Goal: Information Seeking & Learning: Learn about a topic

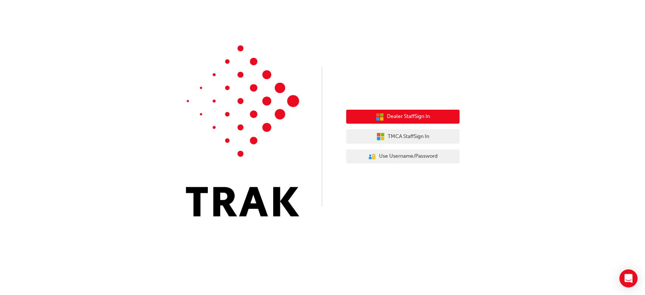
click at [432, 121] on button "Dealer Staff Sign In" at bounding box center [402, 117] width 113 height 14
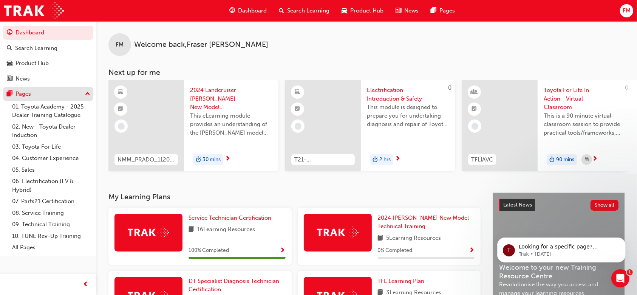
click at [26, 91] on div "Pages" at bounding box center [22, 94] width 15 height 9
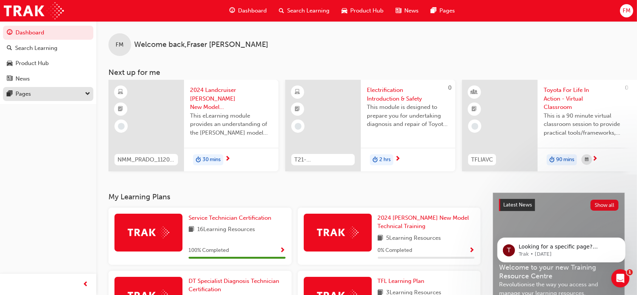
click at [26, 91] on div "Pages" at bounding box center [22, 94] width 15 height 9
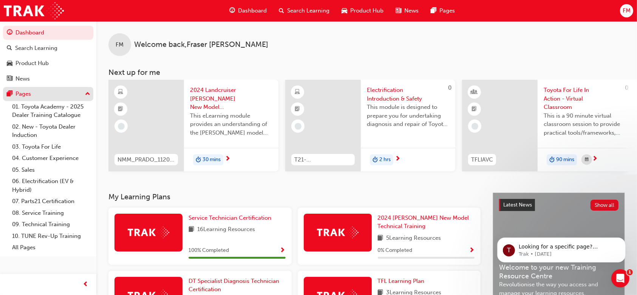
click at [26, 91] on div "Pages" at bounding box center [22, 94] width 15 height 9
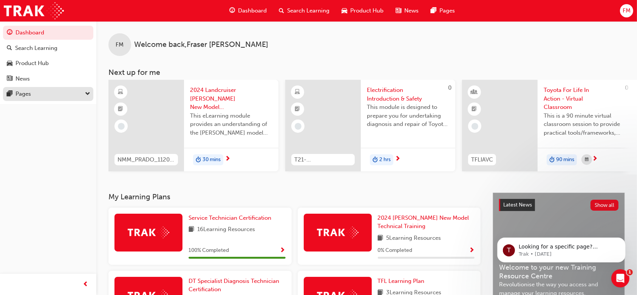
click at [26, 91] on div "Pages" at bounding box center [22, 94] width 15 height 9
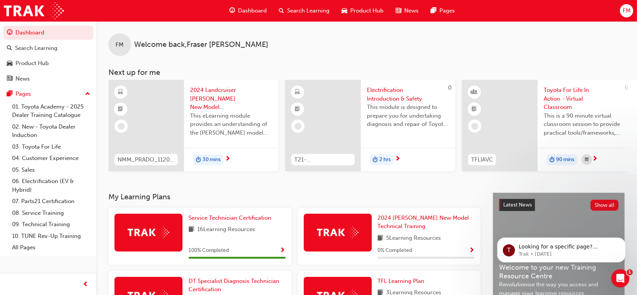
click at [250, 9] on span "Dashboard" at bounding box center [252, 10] width 29 height 9
click at [243, 10] on span "Dashboard" at bounding box center [252, 10] width 29 height 9
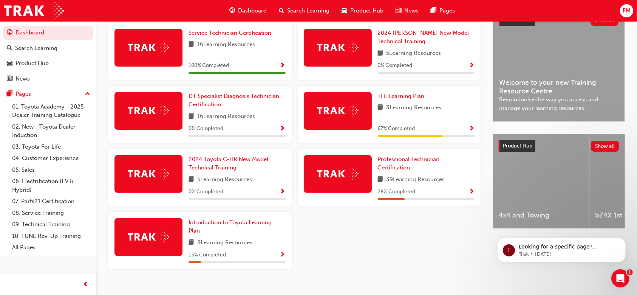
scroll to position [201, 0]
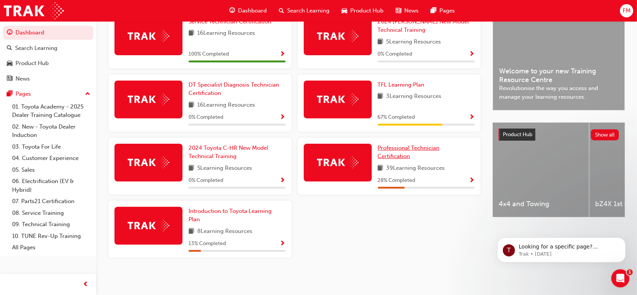
click at [406, 151] on link "Professional Technician Certification" at bounding box center [426, 152] width 97 height 17
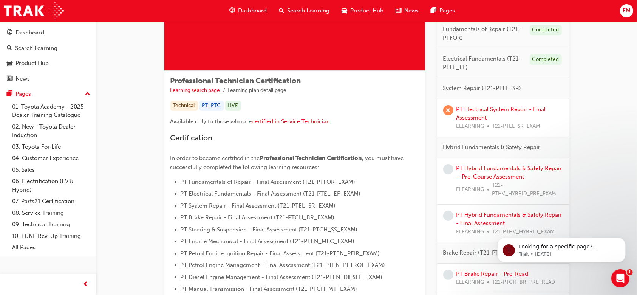
scroll to position [103, 0]
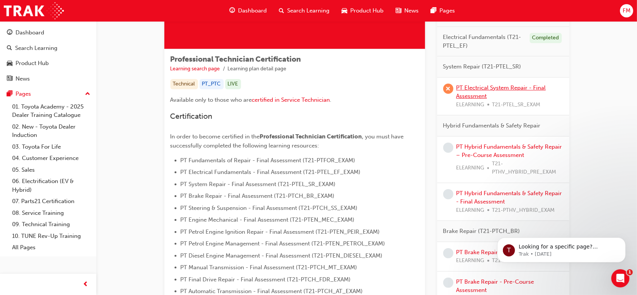
click at [477, 90] on link "PT Electrical System Repair - Final Assessment" at bounding box center [501, 91] width 90 height 15
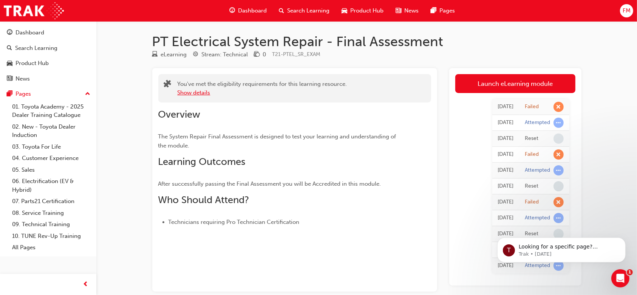
click at [208, 95] on button "Show details" at bounding box center [194, 92] width 33 height 9
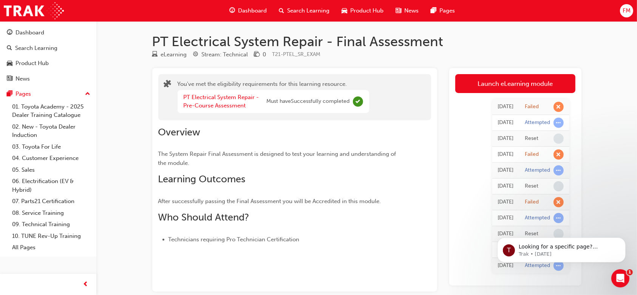
click at [556, 123] on span "learningRecordVerb_ATTEMPT-icon" at bounding box center [558, 122] width 10 height 10
click at [520, 79] on link "Launch eLearning module" at bounding box center [515, 83] width 120 height 19
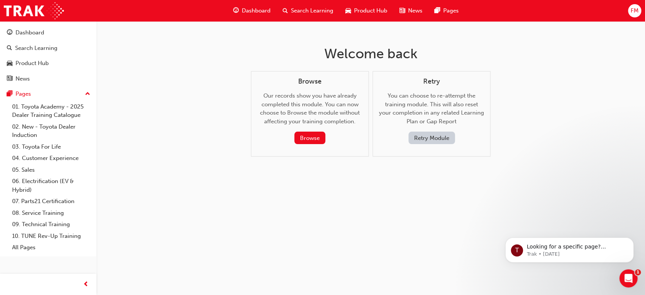
click at [441, 134] on button "Retry Module" at bounding box center [431, 137] width 46 height 12
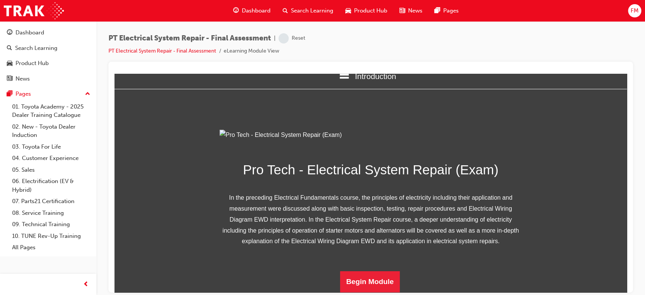
scroll to position [98, 0]
click at [377, 279] on button "Begin Module" at bounding box center [370, 280] width 60 height 21
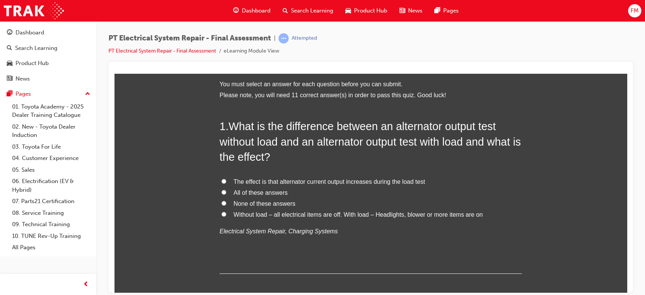
scroll to position [50, 0]
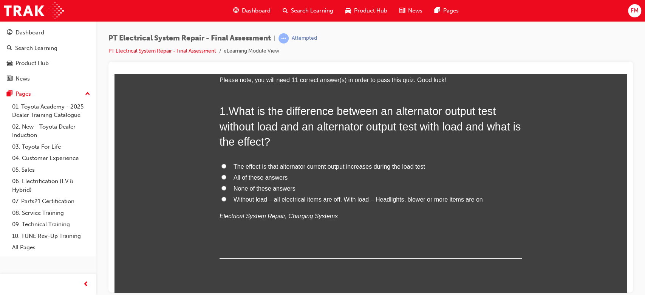
click at [281, 166] on span "The effect is that alternator current output increases during the load test" at bounding box center [328, 166] width 191 height 6
click at [226, 166] on input "The effect is that alternator current output increases during the load test" at bounding box center [223, 165] width 5 height 5
radio input "true"
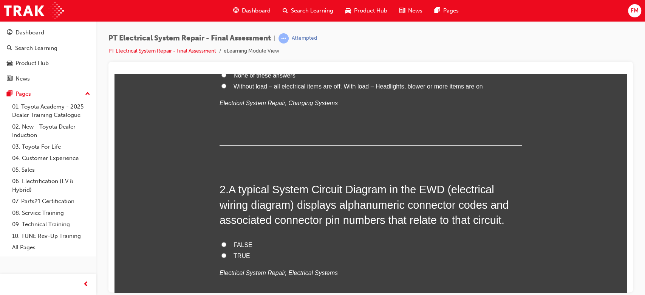
scroll to position [252, 0]
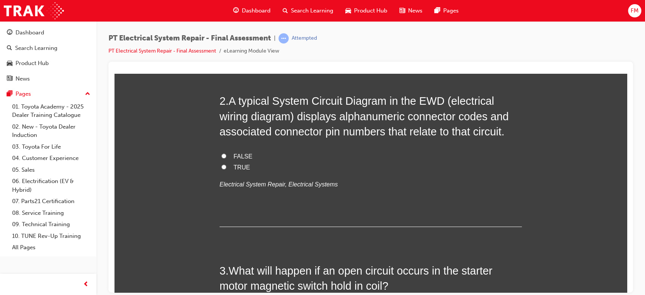
click at [246, 153] on span "FALSE" at bounding box center [242, 156] width 19 height 6
click at [226, 153] on input "FALSE" at bounding box center [223, 155] width 5 height 5
radio input "true"
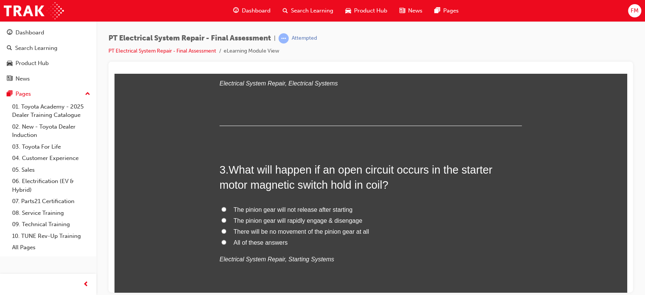
scroll to position [403, 0]
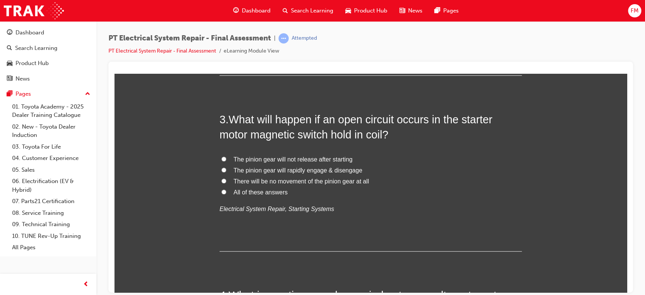
click at [321, 170] on span "The pinion gear will rapidly engage & disengage" at bounding box center [297, 170] width 129 height 6
click at [226, 170] on input "The pinion gear will rapidly engage & disengage" at bounding box center [223, 169] width 5 height 5
radio input "true"
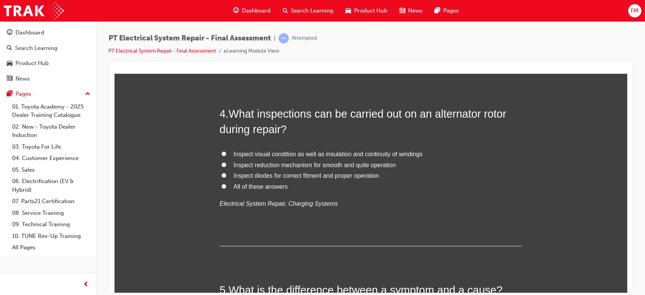
scroll to position [604, 0]
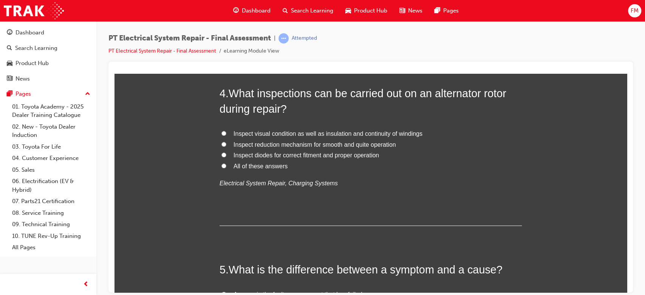
click at [304, 131] on span "Inspect visual condition as well as insulation and continuity of windings" at bounding box center [327, 133] width 189 height 6
click at [226, 131] on input "Inspect visual condition as well as insulation and continuity of windings" at bounding box center [223, 132] width 5 height 5
radio input "true"
click at [310, 146] on span "Inspect reduction mechanism for smooth and quite operation" at bounding box center [314, 144] width 162 height 6
click at [226, 146] on input "Inspect reduction mechanism for smooth and quite operation" at bounding box center [223, 143] width 5 height 5
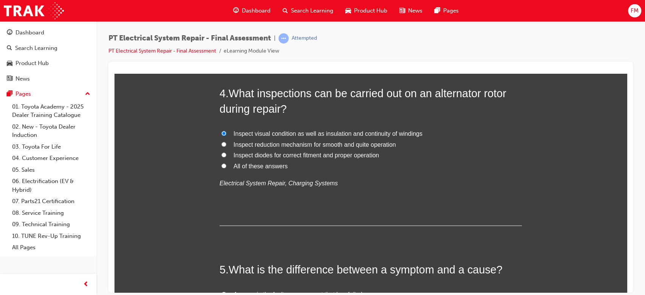
radio input "true"
click at [283, 159] on label "Inspect diodes for correct fitment and proper operation" at bounding box center [370, 155] width 302 height 11
click at [226, 157] on input "Inspect diodes for correct fitment and proper operation" at bounding box center [223, 154] width 5 height 5
radio input "true"
click at [278, 165] on span "All of these answers" at bounding box center [260, 165] width 54 height 6
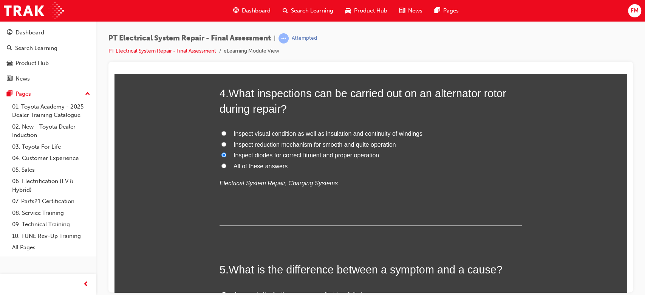
click at [226, 165] on input "All of these answers" at bounding box center [223, 165] width 5 height 5
radio input "true"
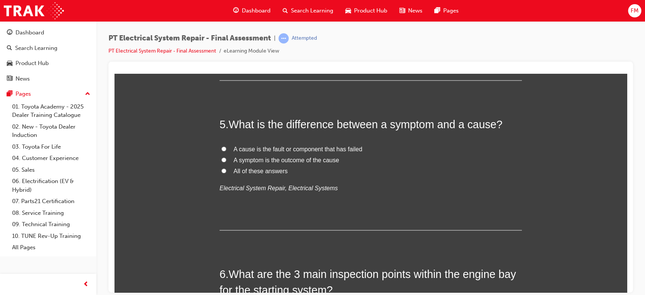
scroll to position [755, 0]
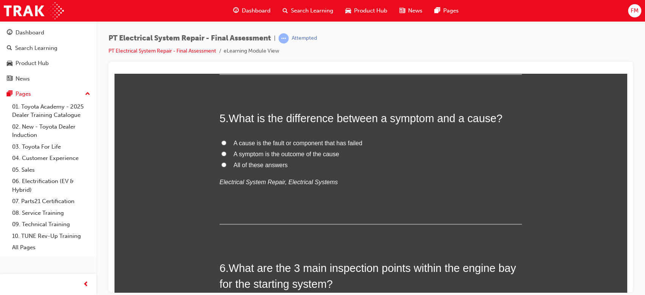
click at [279, 164] on span "All of these answers" at bounding box center [260, 164] width 54 height 6
click at [226, 164] on input "All of these answers" at bounding box center [223, 164] width 5 height 5
radio input "true"
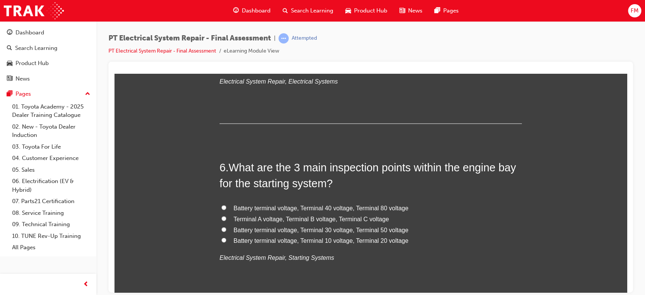
scroll to position [906, 0]
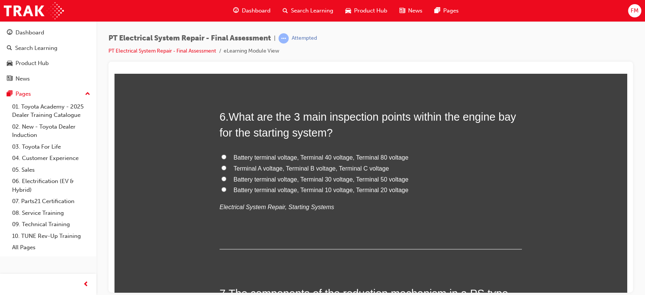
click at [266, 189] on span "Battery terminal voltage, Terminal 10 voltage, Terminal 20 voltage" at bounding box center [320, 189] width 175 height 6
click at [226, 189] on input "Battery terminal voltage, Terminal 10 voltage, Terminal 20 voltage" at bounding box center [223, 188] width 5 height 5
radio input "true"
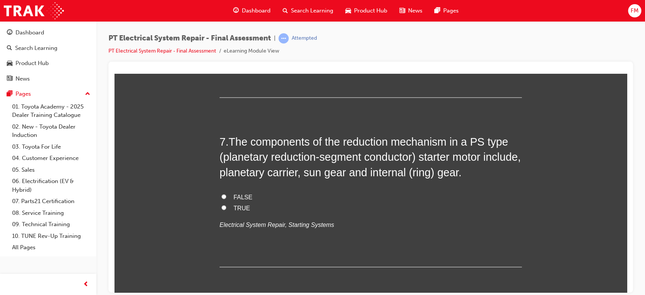
scroll to position [1108, 0]
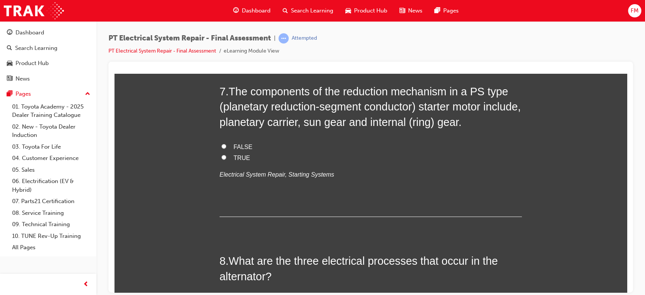
click at [234, 160] on span "TRUE" at bounding box center [241, 157] width 17 height 6
click at [226, 159] on input "TRUE" at bounding box center [223, 156] width 5 height 5
radio input "true"
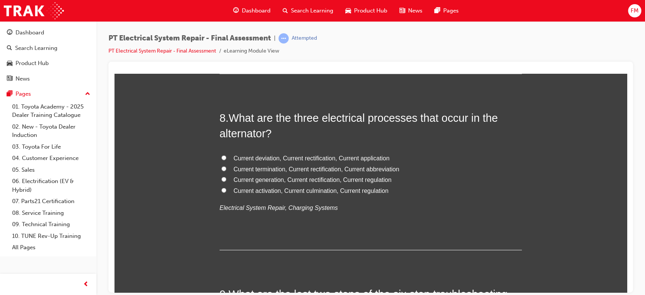
scroll to position [1259, 0]
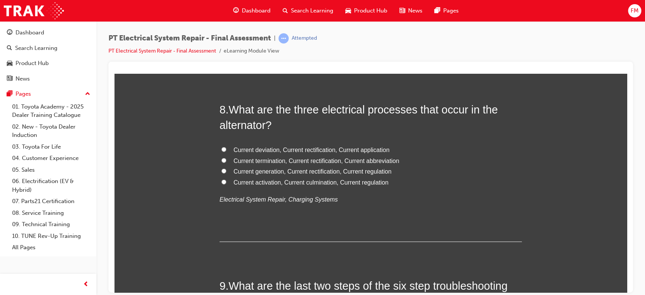
click at [242, 162] on span "Current termination, Current rectification, Current abbreviation" at bounding box center [315, 160] width 165 height 6
click at [226, 162] on input "Current termination, Current rectification, Current abbreviation" at bounding box center [223, 160] width 5 height 5
radio input "true"
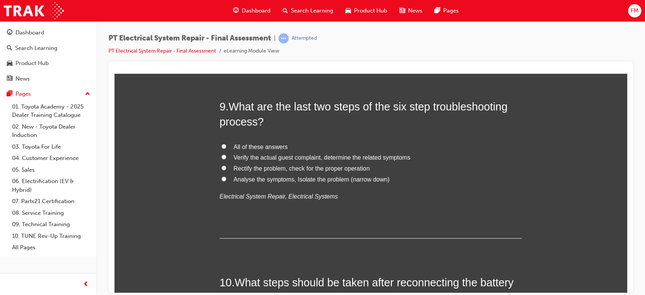
scroll to position [1460, 0]
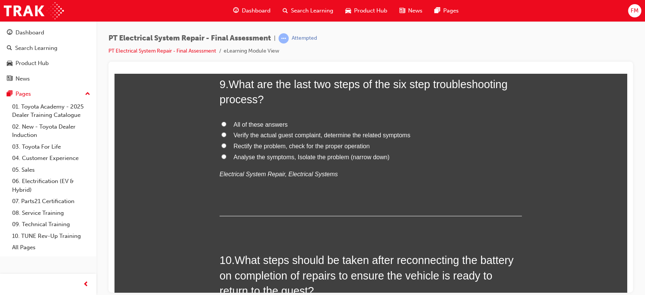
click at [249, 137] on span "Verify the actual guest complaint, determine the related symptoms" at bounding box center [321, 134] width 177 height 6
click at [226, 137] on input "Verify the actual guest complaint, determine the related symptoms" at bounding box center [223, 134] width 5 height 5
radio input "true"
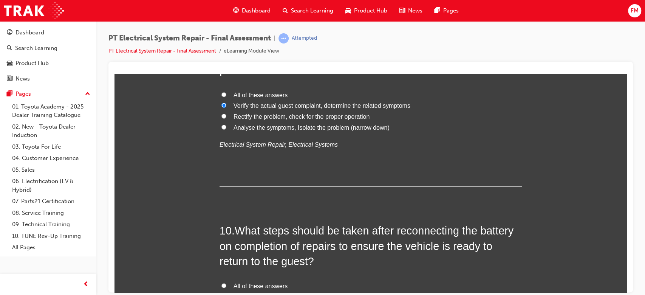
scroll to position [1511, 0]
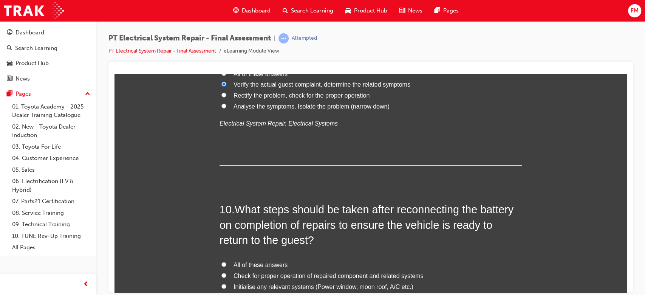
click at [254, 108] on span "Analyse the symptoms, Isolate the problem (narrow down)" at bounding box center [311, 106] width 156 height 6
click at [226, 108] on input "Analyse the symptoms, Isolate the problem (narrow down)" at bounding box center [223, 105] width 5 height 5
radio input "true"
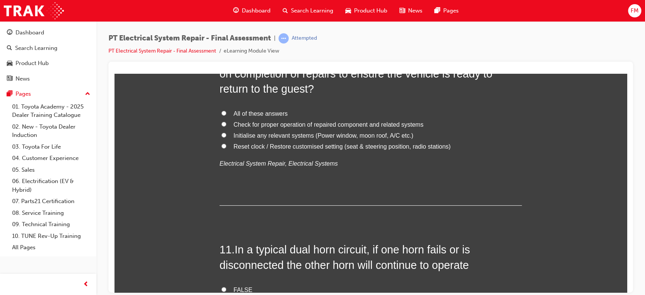
scroll to position [1611, 0]
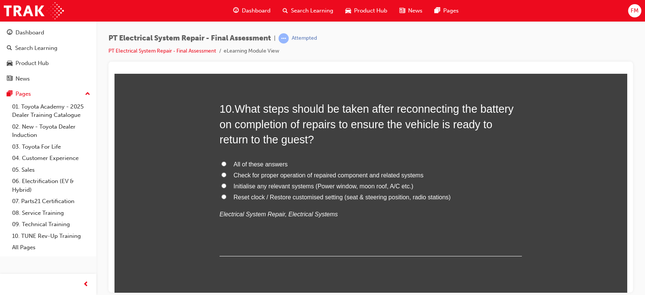
click at [277, 161] on span "All of these answers" at bounding box center [260, 164] width 54 height 6
click at [226, 161] on input "All of these answers" at bounding box center [223, 163] width 5 height 5
radio input "true"
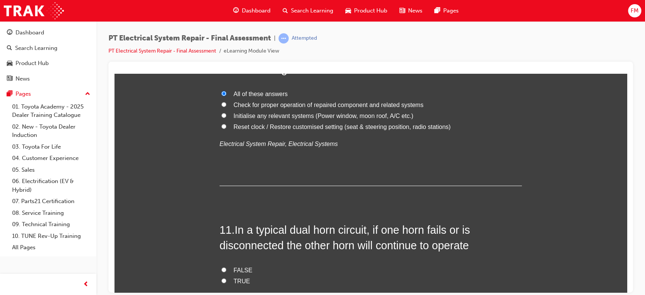
scroll to position [1762, 0]
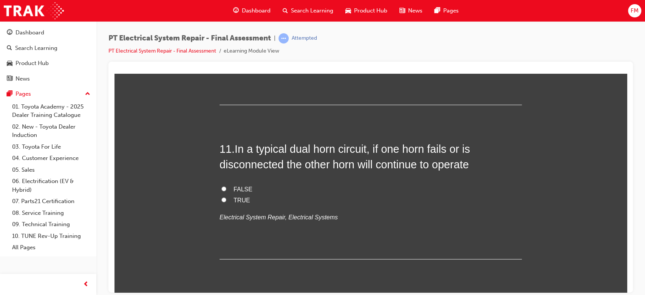
click at [236, 196] on span "TRUE" at bounding box center [241, 199] width 17 height 6
click at [226, 197] on input "TRUE" at bounding box center [223, 199] width 5 height 5
radio input "true"
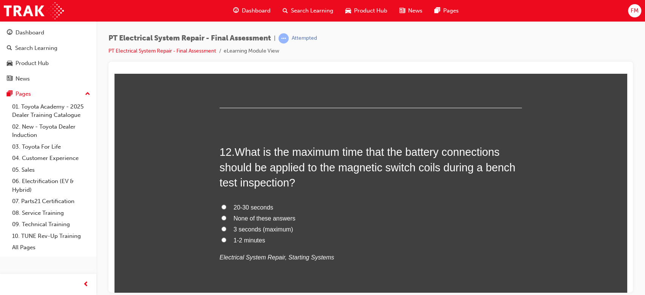
scroll to position [1964, 0]
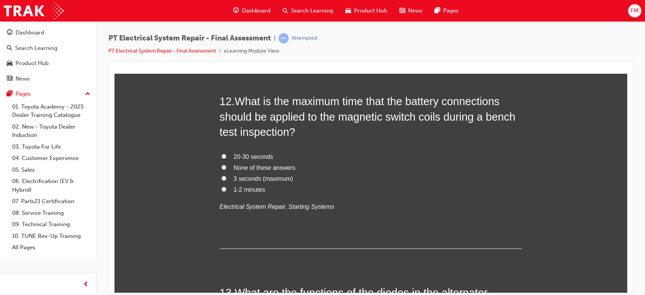
click at [252, 182] on label "3 seconds (maximum)" at bounding box center [370, 178] width 302 height 11
click at [226, 180] on input "3 seconds (maximum)" at bounding box center [223, 177] width 5 height 5
radio input "true"
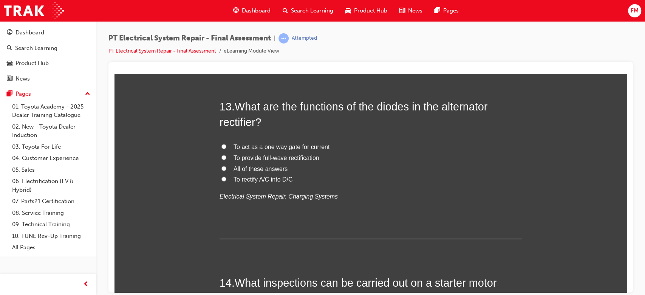
scroll to position [2165, 0]
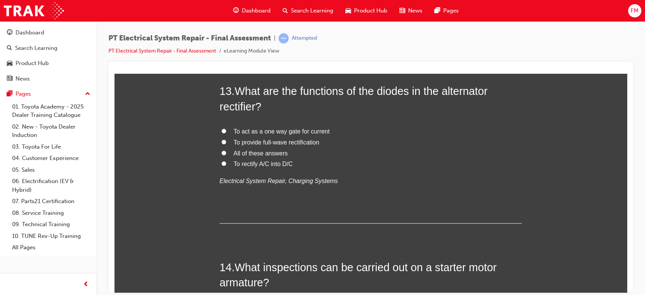
click at [254, 157] on label "All of these answers" at bounding box center [370, 153] width 302 height 11
click at [226, 155] on input "All of these answers" at bounding box center [223, 152] width 5 height 5
radio input "true"
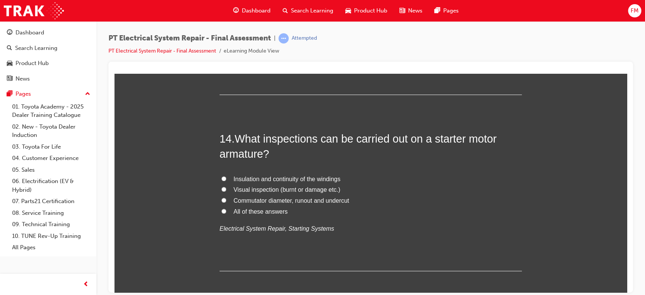
scroll to position [2316, 0]
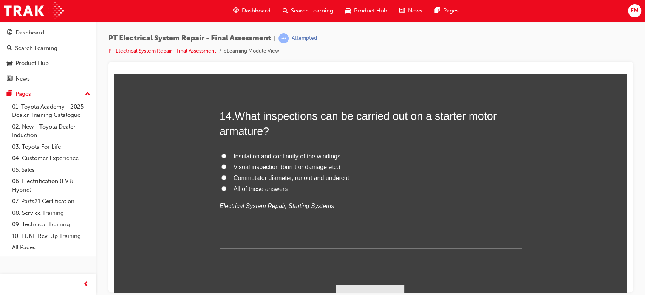
click at [259, 186] on span "All of these answers" at bounding box center [260, 188] width 54 height 6
click at [226, 186] on input "All of these answers" at bounding box center [223, 187] width 5 height 5
radio input "true"
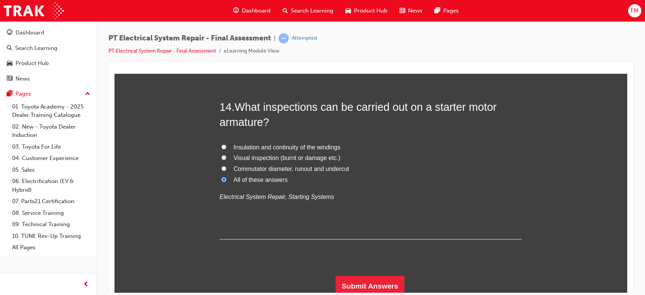
scroll to position [2329, 0]
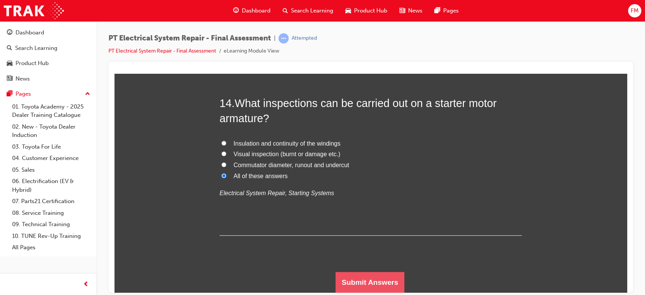
click at [367, 284] on button "Submit Answers" at bounding box center [369, 281] width 69 height 21
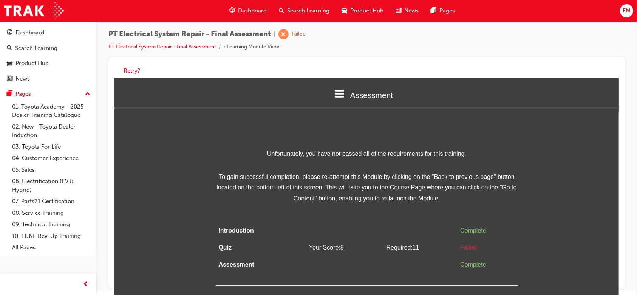
scroll to position [6, 0]
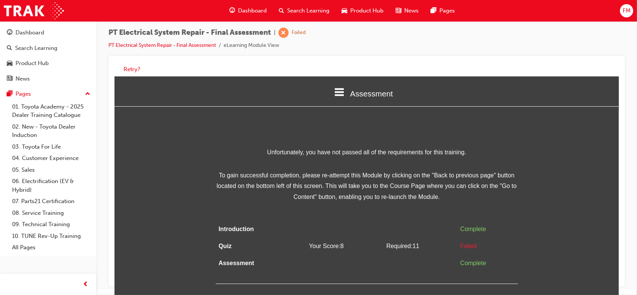
click at [354, 90] on span "Assessment" at bounding box center [371, 93] width 43 height 9
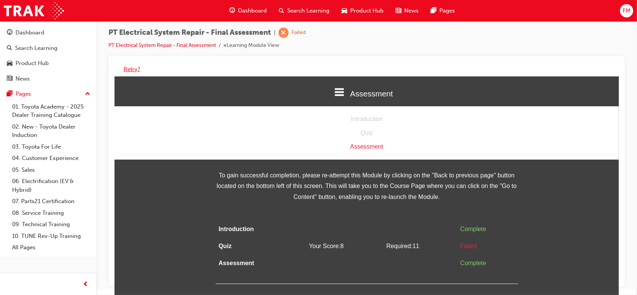
click at [130, 67] on button "Retry?" at bounding box center [132, 69] width 17 height 9
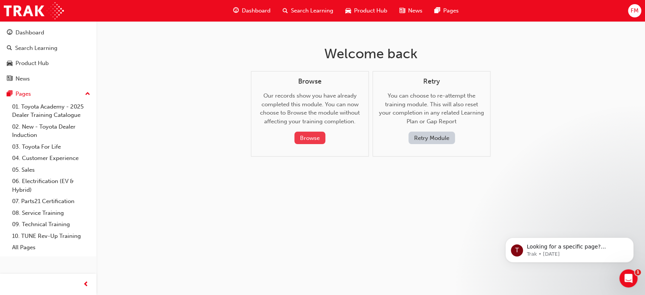
click at [311, 134] on button "Browse" at bounding box center [309, 137] width 31 height 12
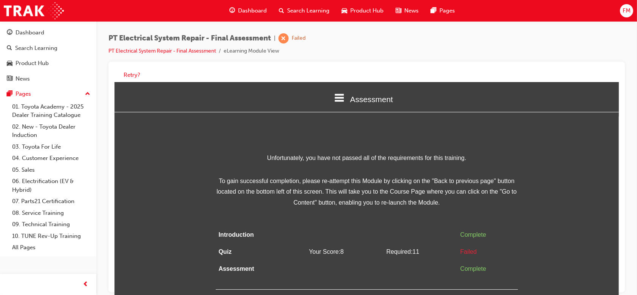
scroll to position [6, 0]
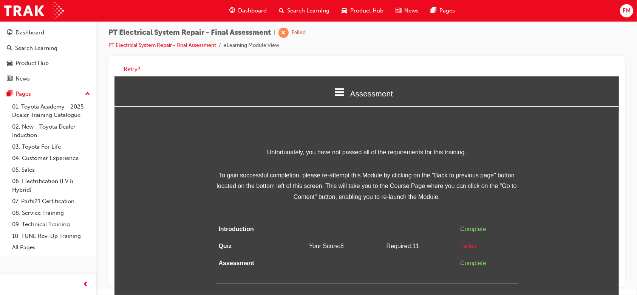
click at [242, 256] on td "Assessment" at bounding box center [254, 262] width 79 height 17
drag, startPoint x: 242, startPoint y: 256, endPoint x: 269, endPoint y: 248, distance: 27.9
click at [242, 255] on td "Assessment" at bounding box center [254, 262] width 79 height 17
click at [317, 245] on span "Your Score: 8" at bounding box center [326, 245] width 35 height 6
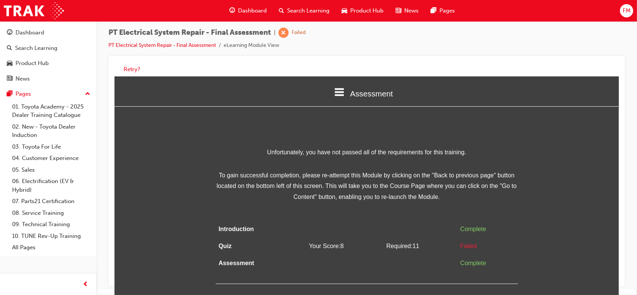
click at [480, 245] on div "Failed" at bounding box center [487, 245] width 54 height 11
click at [476, 227] on div "Complete" at bounding box center [487, 228] width 54 height 11
click at [469, 244] on div "Failed" at bounding box center [487, 245] width 54 height 11
drag, startPoint x: 469, startPoint y: 244, endPoint x: 474, endPoint y: 252, distance: 8.7
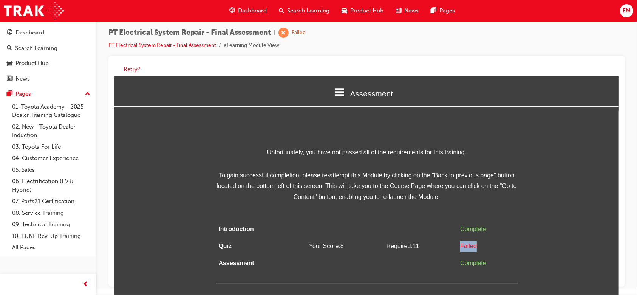
click at [473, 249] on div "Failed" at bounding box center [487, 245] width 54 height 11
click at [476, 268] on td "Complete" at bounding box center [487, 262] width 60 height 17
click at [477, 267] on div "Complete" at bounding box center [487, 262] width 54 height 11
click at [474, 258] on div "Complete" at bounding box center [487, 262] width 54 height 11
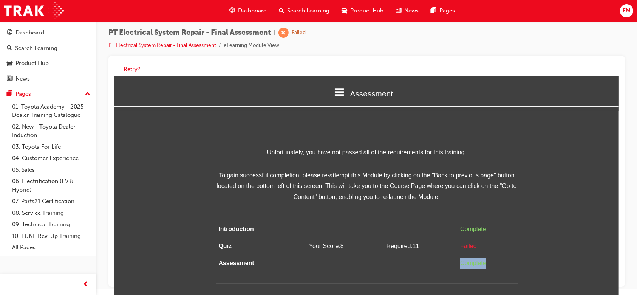
click at [474, 257] on div "Complete" at bounding box center [487, 262] width 54 height 11
click at [83, 284] on span "prev-icon" at bounding box center [86, 284] width 6 height 9
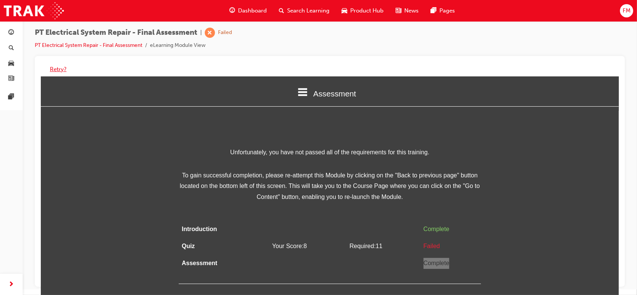
click at [56, 70] on button "Retry?" at bounding box center [58, 69] width 17 height 9
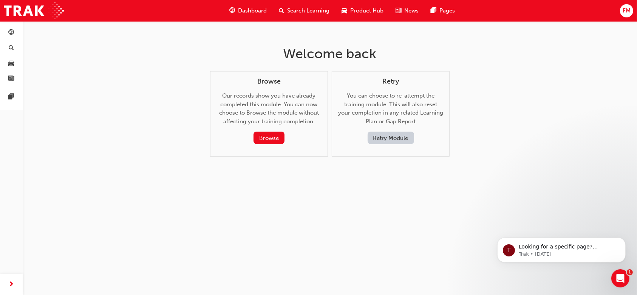
scroll to position [0, 0]
click at [397, 139] on button "Retry Module" at bounding box center [394, 137] width 46 height 12
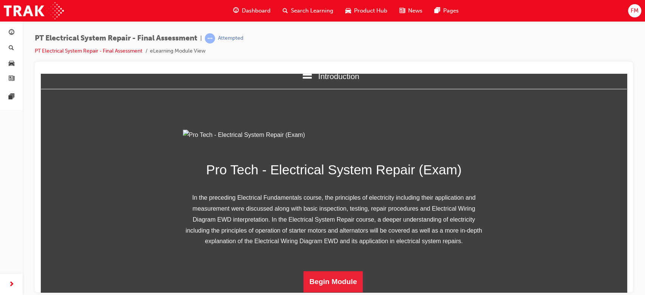
scroll to position [98, 0]
click at [354, 280] on button "Begin Module" at bounding box center [333, 280] width 60 height 21
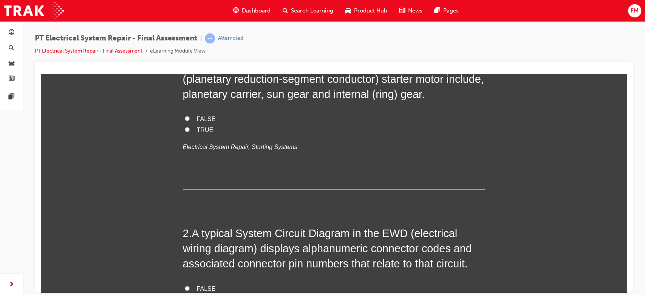
scroll to position [0, 0]
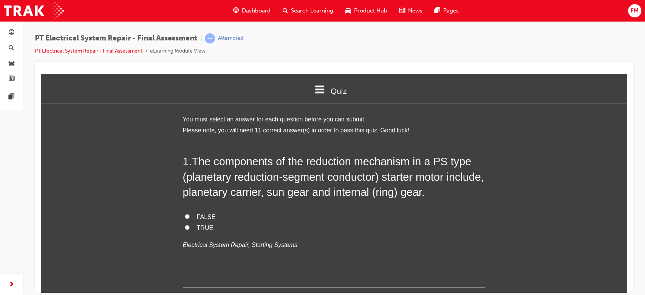
click at [200, 223] on label "TRUE" at bounding box center [334, 227] width 302 height 11
click at [190, 224] on input "TRUE" at bounding box center [187, 226] width 5 height 5
radio input "true"
click at [205, 216] on span "FALSE" at bounding box center [206, 216] width 19 height 6
click at [190, 216] on input "FALSE" at bounding box center [187, 215] width 5 height 5
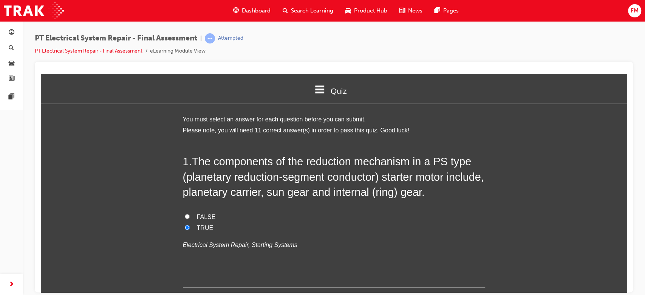
radio input "true"
click at [201, 225] on span "TRUE" at bounding box center [205, 227] width 17 height 6
click at [190, 225] on input "TRUE" at bounding box center [187, 226] width 5 height 5
radio input "true"
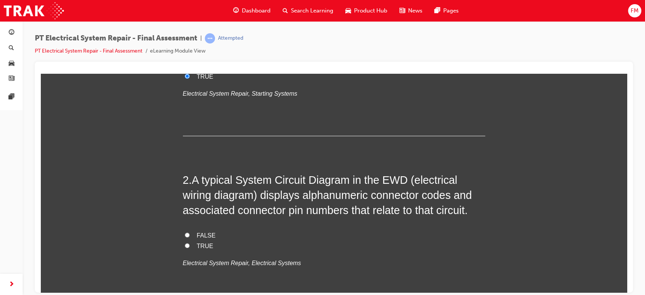
scroll to position [201, 0]
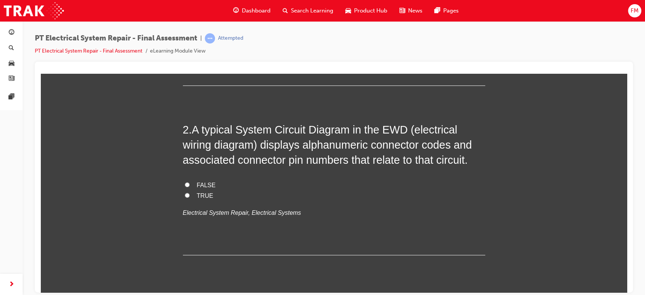
click at [202, 193] on span "TRUE" at bounding box center [205, 195] width 17 height 6
click at [190, 193] on input "TRUE" at bounding box center [187, 194] width 5 height 5
radio input "true"
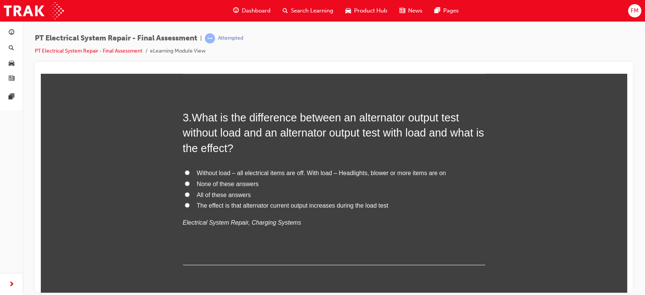
scroll to position [403, 0]
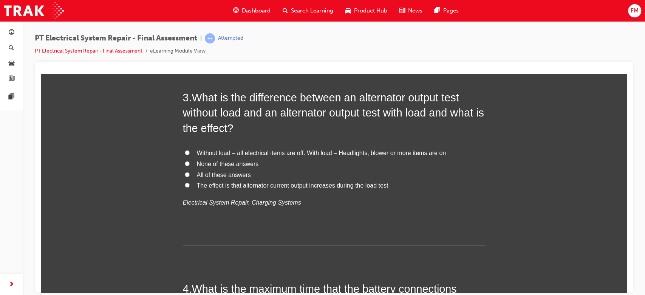
click at [214, 184] on span "The effect is that alternator current output increases during the load test" at bounding box center [292, 185] width 191 height 6
click at [190, 184] on input "The effect is that alternator current output increases during the load test" at bounding box center [187, 184] width 5 height 5
radio input "true"
click at [233, 152] on span "Without load – all electrical items are off. With load – Headlights, blower or …" at bounding box center [321, 152] width 249 height 6
click at [190, 152] on input "Without load – all electrical items are off. With load – Headlights, blower or …" at bounding box center [187, 152] width 5 height 5
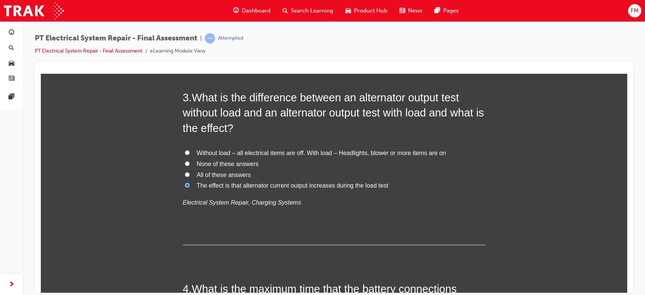
radio input "true"
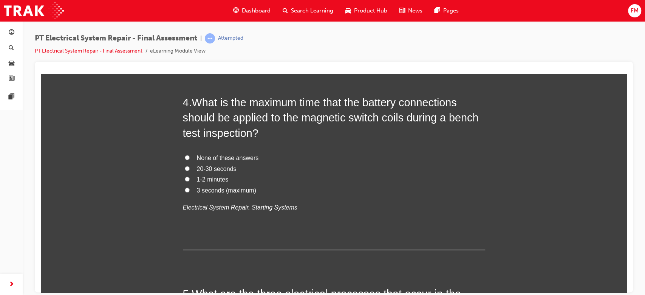
scroll to position [604, 0]
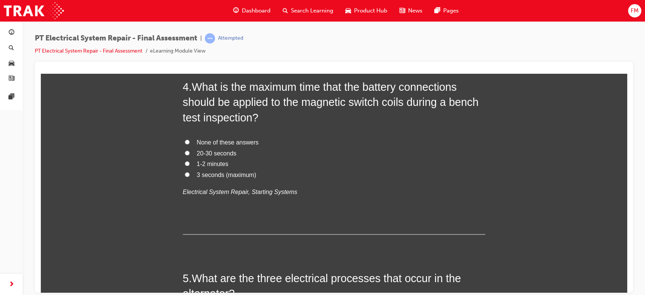
click at [208, 176] on span "3 seconds (maximum)" at bounding box center [226, 174] width 59 height 6
click at [190, 176] on input "3 seconds (maximum)" at bounding box center [187, 173] width 5 height 5
radio input "true"
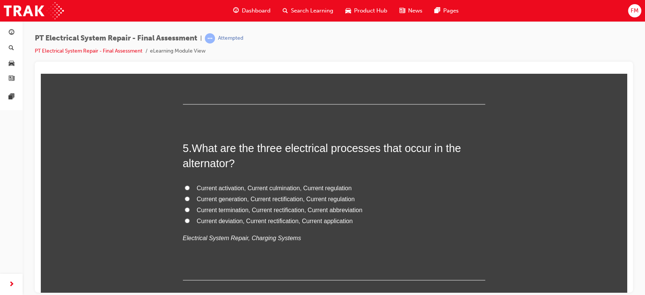
scroll to position [755, 0]
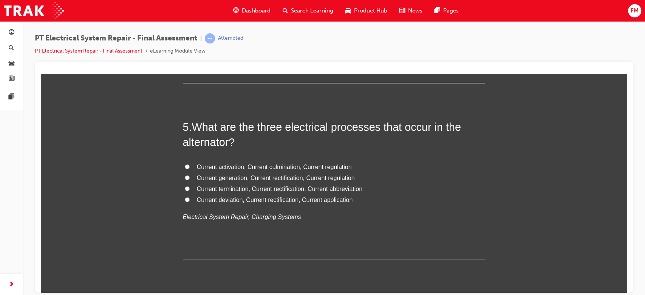
click at [225, 184] on label "Current termination, Current rectification, Current abbreviation" at bounding box center [334, 188] width 302 height 11
click at [190, 185] on input "Current termination, Current rectification, Current abbreviation" at bounding box center [187, 187] width 5 height 5
radio input "true"
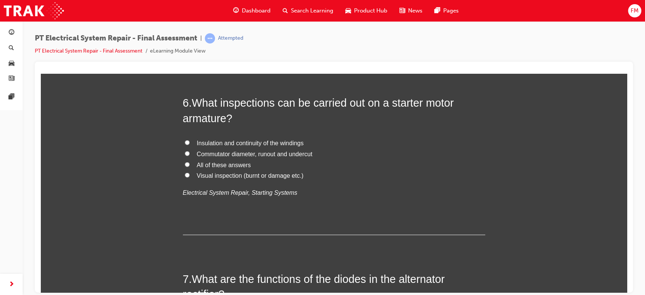
scroll to position [957, 0]
click at [226, 163] on span "All of these answers" at bounding box center [224, 163] width 54 height 6
click at [190, 163] on input "All of these answers" at bounding box center [187, 162] width 5 height 5
radio input "true"
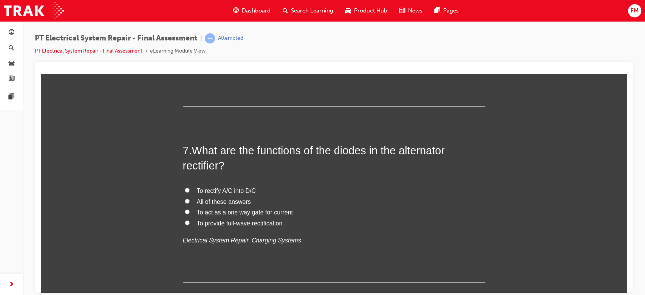
scroll to position [1108, 0]
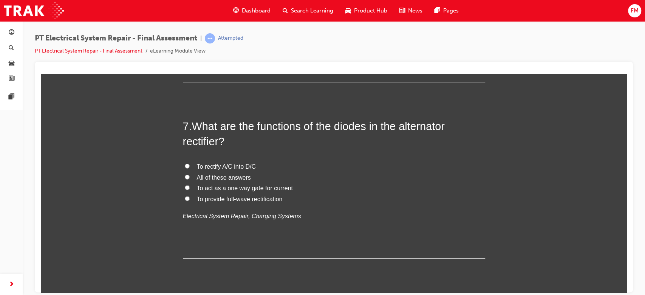
click at [222, 175] on span "All of these answers" at bounding box center [224, 177] width 54 height 6
click at [190, 175] on input "All of these answers" at bounding box center [187, 176] width 5 height 5
radio input "true"
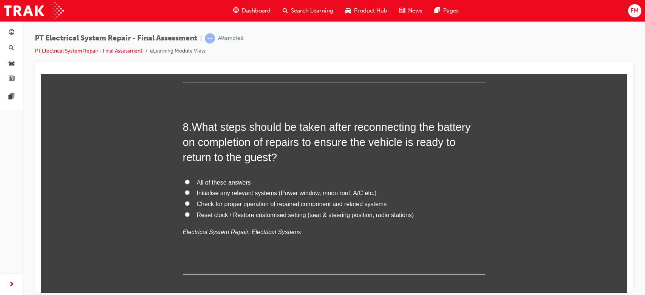
scroll to position [1309, 0]
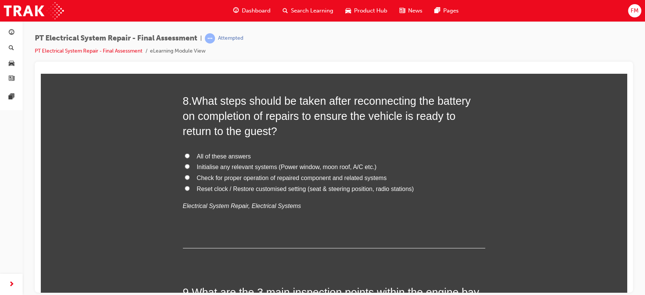
click at [266, 176] on span "Check for proper operation of repaired component and related systems" at bounding box center [292, 177] width 190 height 6
click at [190, 176] on input "Check for proper operation of repaired component and related systems" at bounding box center [187, 176] width 5 height 5
radio input "true"
click at [219, 154] on span "All of these answers" at bounding box center [224, 156] width 54 height 6
click at [190, 154] on input "All of these answers" at bounding box center [187, 155] width 5 height 5
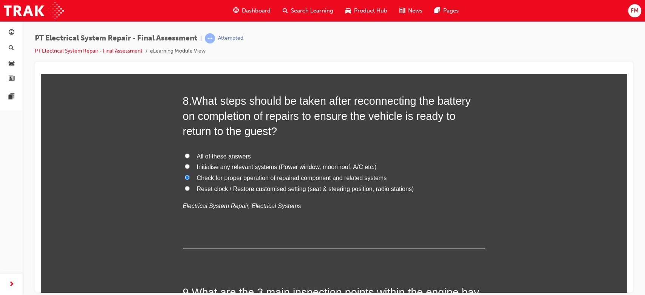
radio input "true"
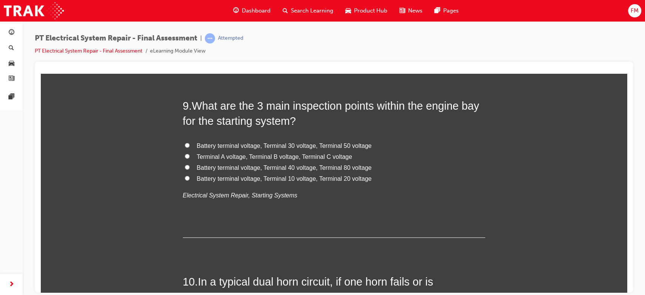
scroll to position [1511, 0]
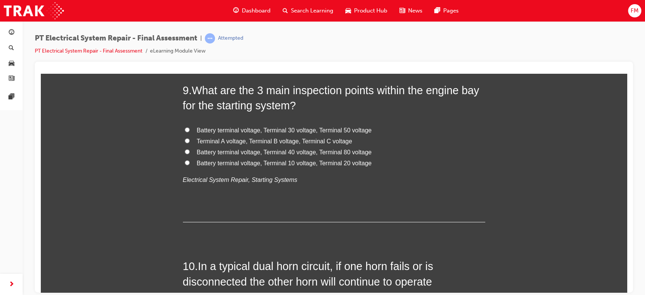
click at [251, 143] on span "Terminal A voltage, Terminal B voltage, Terminal C voltage" at bounding box center [274, 140] width 155 height 6
click at [190, 143] on input "Terminal A voltage, Terminal B voltage, Terminal C voltage" at bounding box center [187, 140] width 5 height 5
radio input "true"
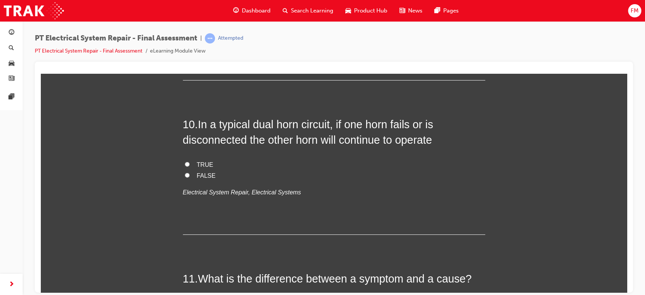
scroll to position [1662, 0]
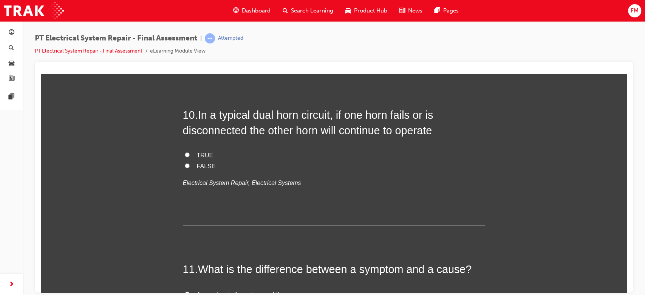
click at [200, 157] on span "TRUE" at bounding box center [205, 154] width 17 height 6
click at [190, 157] on input "TRUE" at bounding box center [187, 154] width 5 height 5
radio input "true"
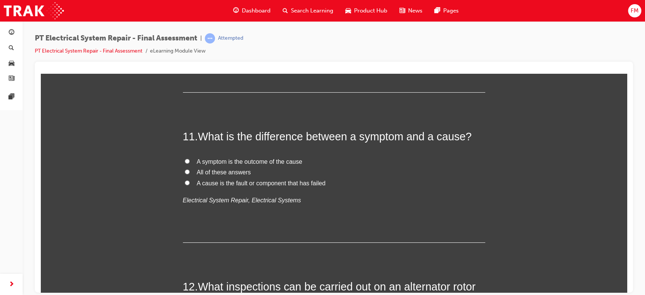
scroll to position [1813, 0]
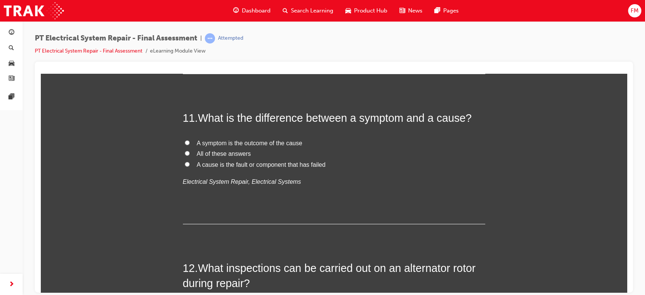
click at [233, 156] on span "All of these answers" at bounding box center [224, 153] width 54 height 6
click at [190, 155] on input "All of these answers" at bounding box center [187, 152] width 5 height 5
radio input "true"
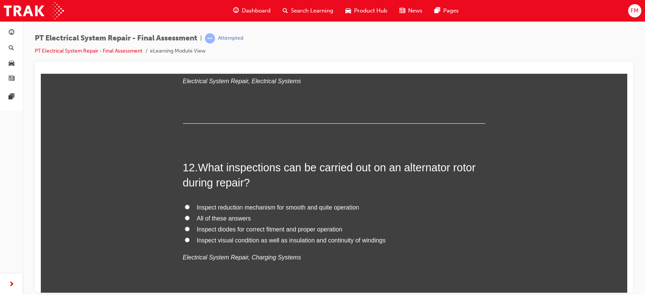
scroll to position [1964, 0]
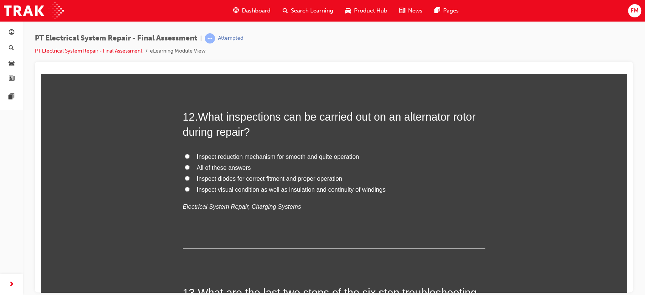
click at [239, 165] on span "All of these answers" at bounding box center [224, 167] width 54 height 6
click at [190, 165] on input "All of these answers" at bounding box center [187, 166] width 5 height 5
radio input "true"
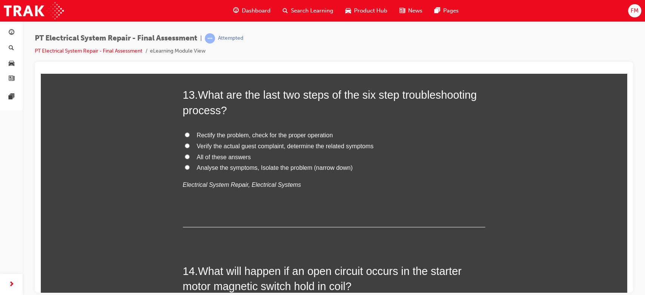
scroll to position [2165, 0]
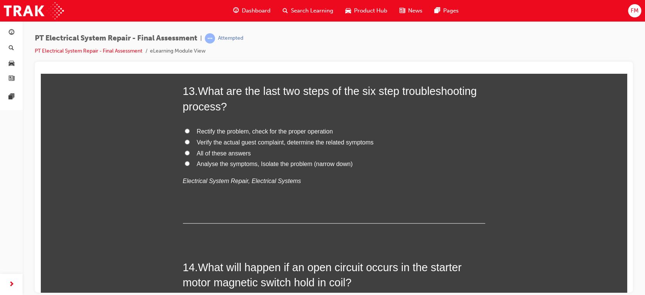
click at [234, 165] on span "Analyse the symptoms, Isolate the problem (narrow down)" at bounding box center [275, 163] width 156 height 6
click at [190, 165] on input "Analyse the symptoms, Isolate the problem (narrow down)" at bounding box center [187, 163] width 5 height 5
radio input "true"
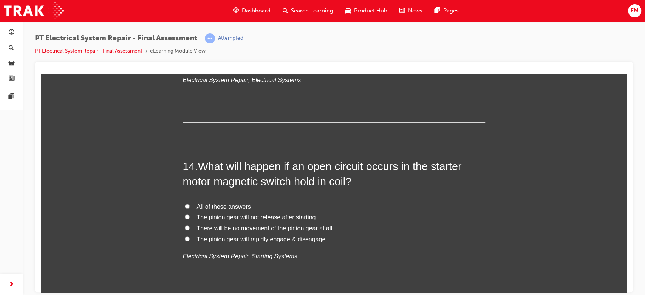
scroll to position [2316, 0]
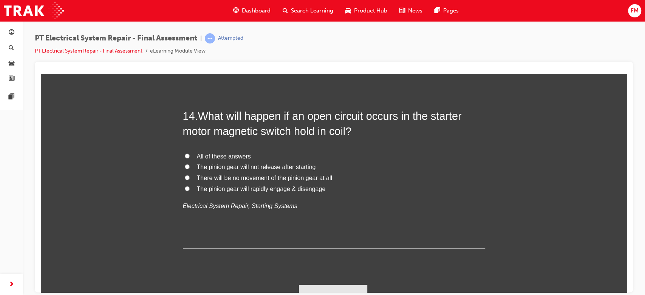
click at [217, 190] on span "The pinion gear will rapidly engage & disengage" at bounding box center [261, 188] width 129 height 6
click at [190, 190] on input "The pinion gear will rapidly engage & disengage" at bounding box center [187, 187] width 5 height 5
radio input "true"
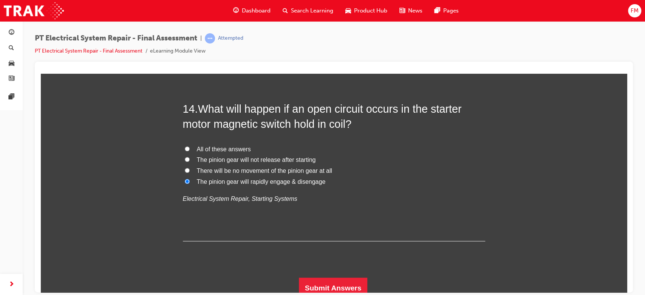
scroll to position [2329, 0]
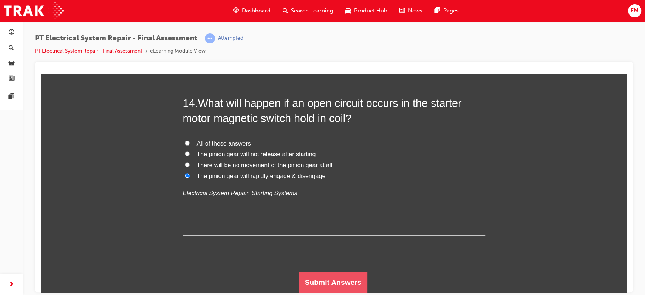
click at [344, 279] on button "Submit Answers" at bounding box center [333, 281] width 69 height 21
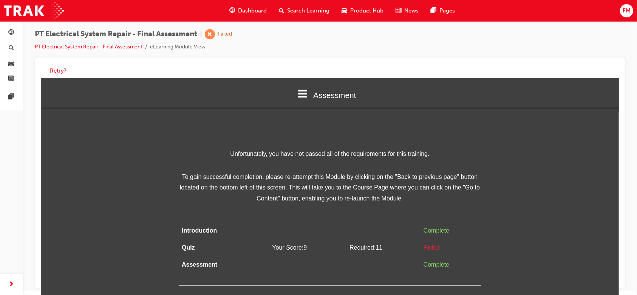
scroll to position [6, 0]
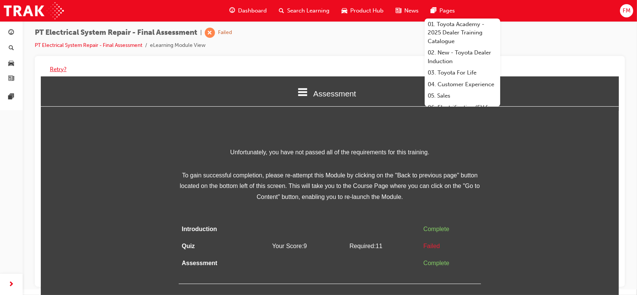
click at [61, 68] on button "Retry?" at bounding box center [58, 69] width 17 height 9
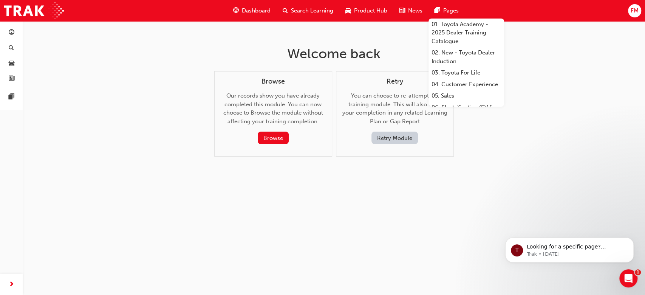
click at [401, 137] on button "Retry Module" at bounding box center [394, 137] width 46 height 12
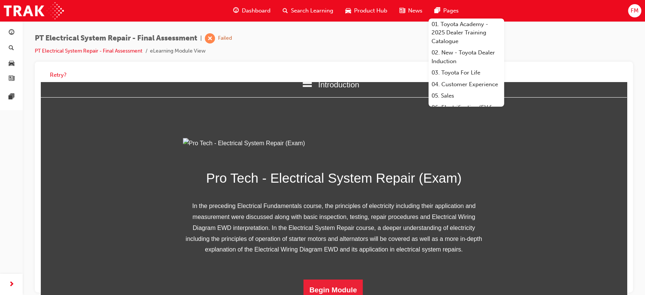
scroll to position [98, 0]
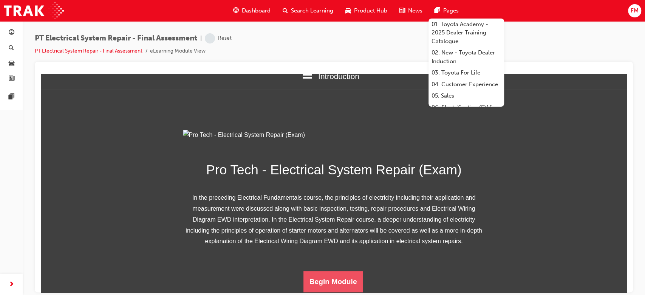
click at [347, 276] on button "Begin Module" at bounding box center [333, 280] width 60 height 21
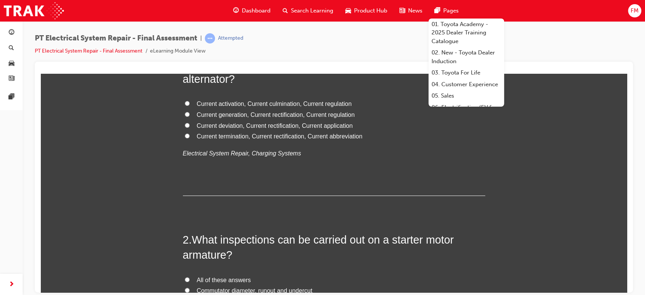
scroll to position [0, 0]
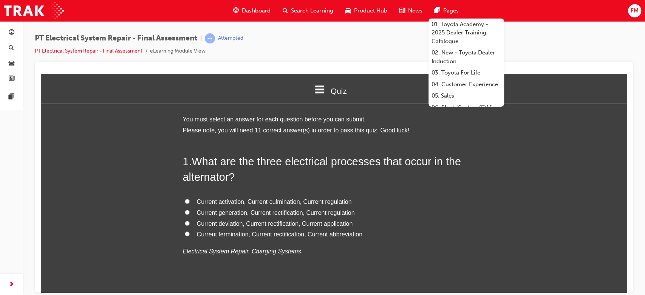
click at [243, 223] on span "Current deviation, Current rectification, Current application" at bounding box center [275, 223] width 156 height 6
click at [190, 223] on input "Current deviation, Current rectification, Current application" at bounding box center [187, 222] width 5 height 5
radio input "true"
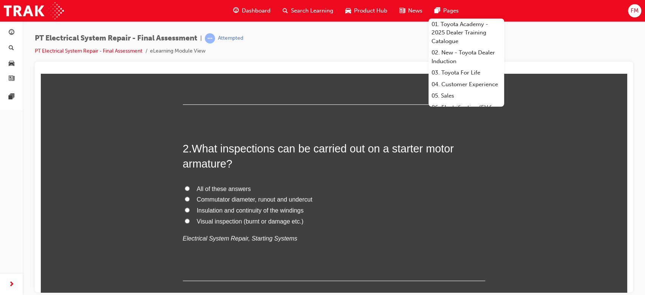
scroll to position [252, 0]
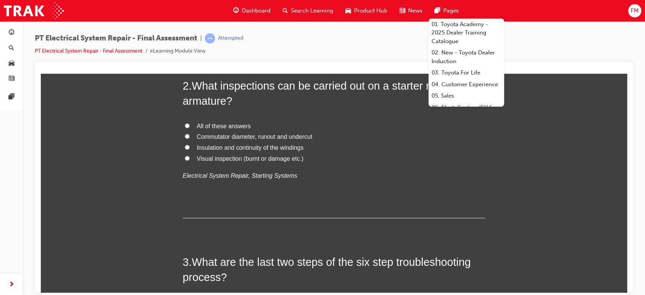
click at [239, 131] on label "Commutator diameter, runout and undercut" at bounding box center [334, 136] width 302 height 11
click at [190, 133] on input "Commutator diameter, runout and undercut" at bounding box center [187, 135] width 5 height 5
radio input "true"
click at [236, 127] on span "All of these answers" at bounding box center [224, 125] width 54 height 6
click at [190, 127] on input "All of these answers" at bounding box center [187, 125] width 5 height 5
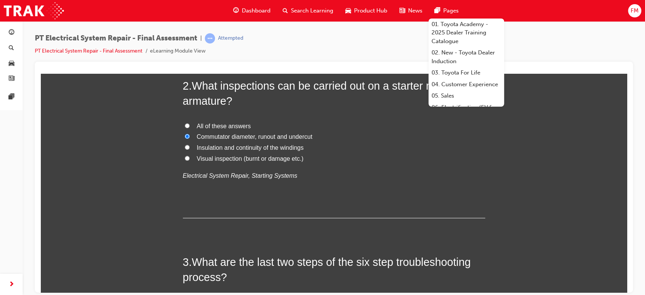
radio input "true"
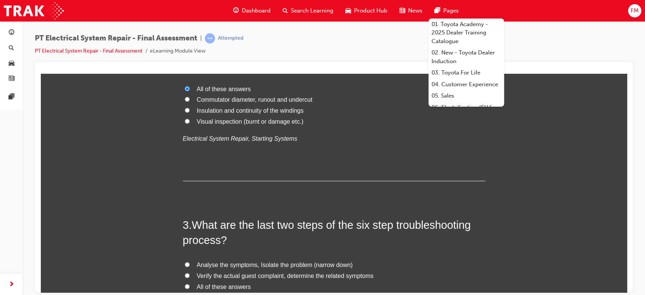
scroll to position [403, 0]
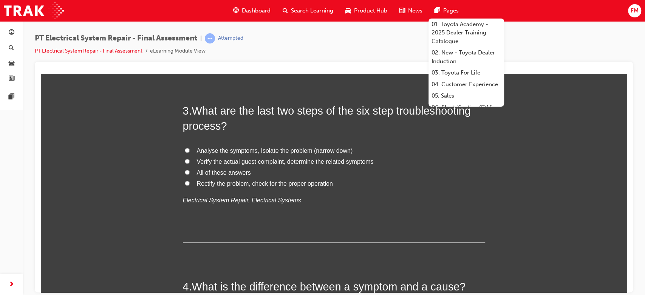
click at [243, 185] on span "Rectify the problem, check for the proper operation" at bounding box center [265, 183] width 136 height 6
click at [190, 185] on input "Rectify the problem, check for the proper operation" at bounding box center [187, 182] width 5 height 5
radio input "true"
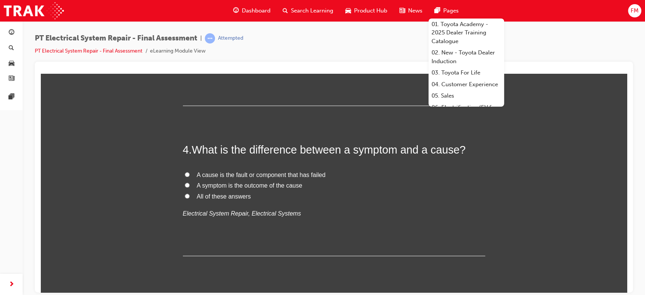
scroll to position [554, 0]
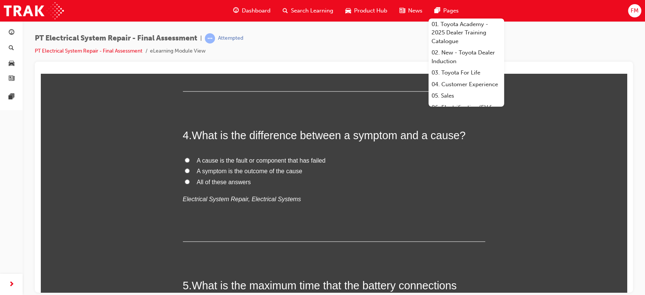
click at [230, 180] on span "All of these answers" at bounding box center [224, 181] width 54 height 6
click at [190, 180] on input "All of these answers" at bounding box center [187, 181] width 5 height 5
radio input "true"
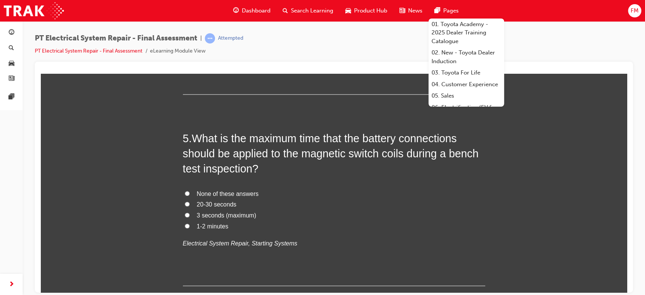
scroll to position [705, 0]
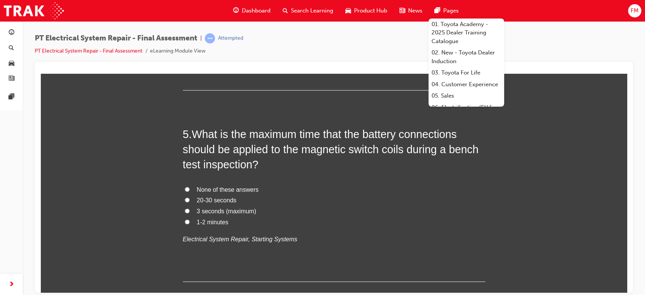
click at [212, 212] on span "3 seconds (maximum)" at bounding box center [226, 210] width 59 height 6
click at [190, 212] on input "3 seconds (maximum)" at bounding box center [187, 210] width 5 height 5
radio input "true"
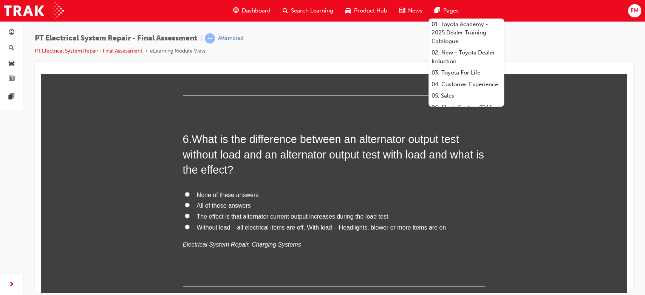
scroll to position [906, 0]
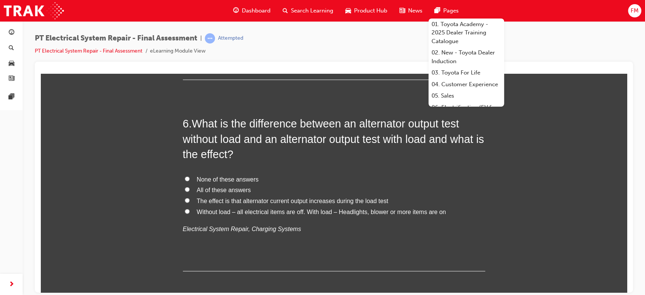
click at [234, 212] on span "Without load – all electrical items are off. With load – Headlights, blower or …" at bounding box center [321, 211] width 249 height 6
click at [190, 212] on input "Without load – all electrical items are off. With load – Headlights, blower or …" at bounding box center [187, 210] width 5 height 5
radio input "true"
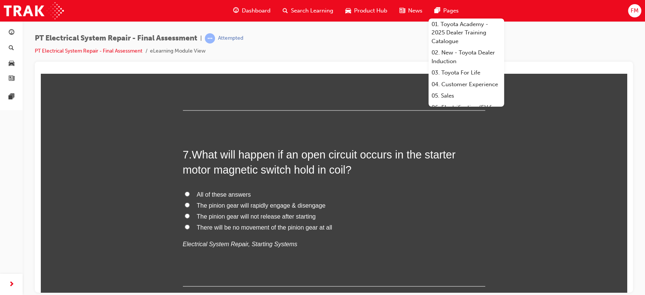
scroll to position [1108, 0]
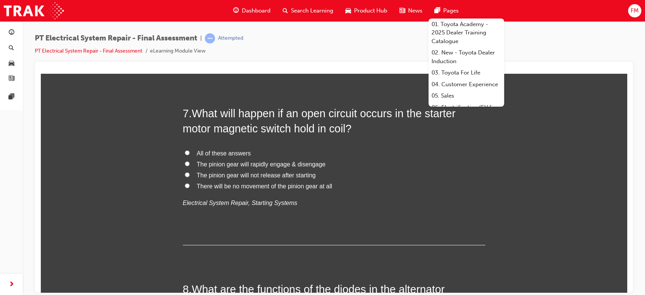
click at [225, 167] on span "The pinion gear will rapidly engage & disengage" at bounding box center [261, 164] width 129 height 6
click at [190, 166] on input "The pinion gear will rapidly engage & disengage" at bounding box center [187, 163] width 5 height 5
radio input "true"
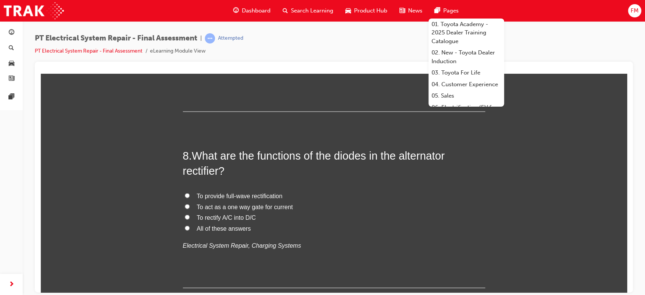
scroll to position [1259, 0]
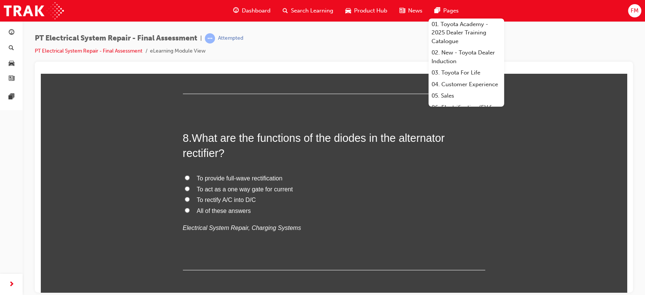
click at [231, 212] on span "All of these answers" at bounding box center [224, 210] width 54 height 6
click at [190, 212] on input "All of these answers" at bounding box center [187, 209] width 5 height 5
radio input "true"
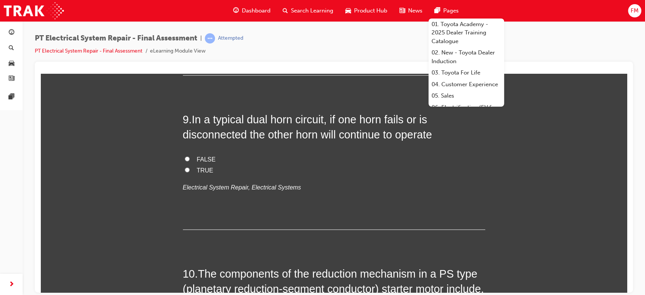
scroll to position [1460, 0]
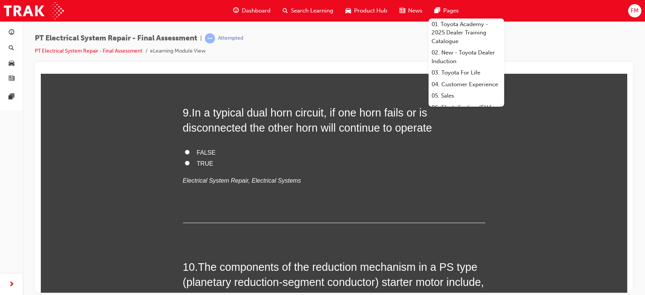
click at [200, 160] on span "TRUE" at bounding box center [205, 163] width 17 height 6
click at [190, 160] on input "TRUE" at bounding box center [187, 162] width 5 height 5
radio input "true"
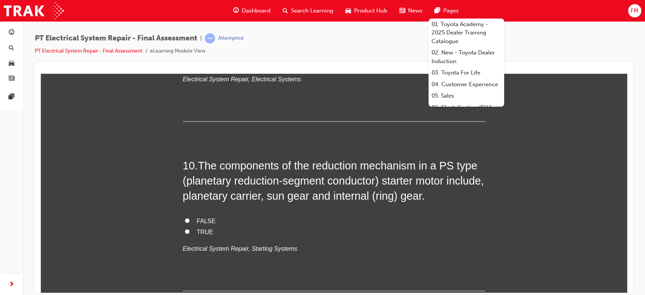
scroll to position [1611, 0]
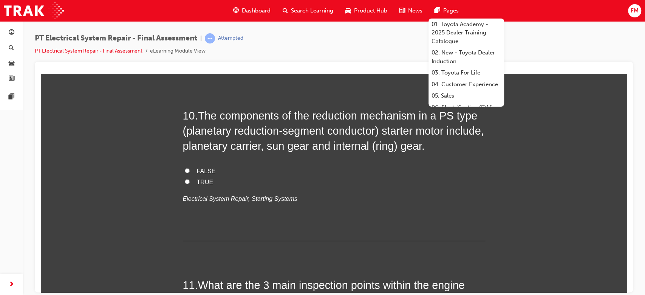
click at [200, 181] on span "TRUE" at bounding box center [205, 181] width 17 height 6
click at [190, 181] on input "TRUE" at bounding box center [187, 181] width 5 height 5
radio input "true"
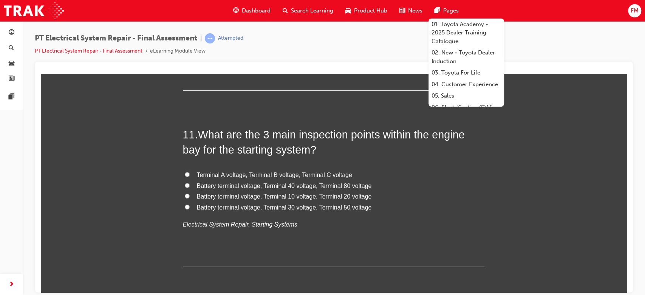
scroll to position [1762, 0]
click at [203, 173] on span "Terminal A voltage, Terminal B voltage, Terminal C voltage" at bounding box center [274, 173] width 155 height 6
click at [190, 173] on input "Terminal A voltage, Terminal B voltage, Terminal C voltage" at bounding box center [187, 173] width 5 height 5
radio input "true"
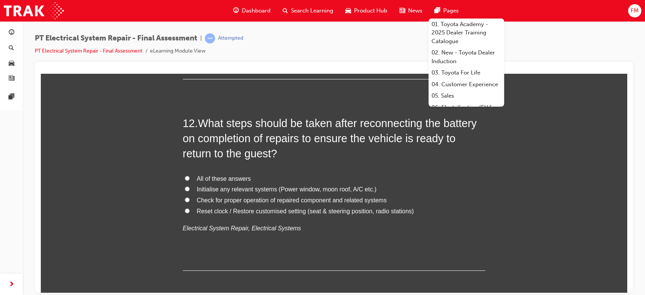
scroll to position [1964, 0]
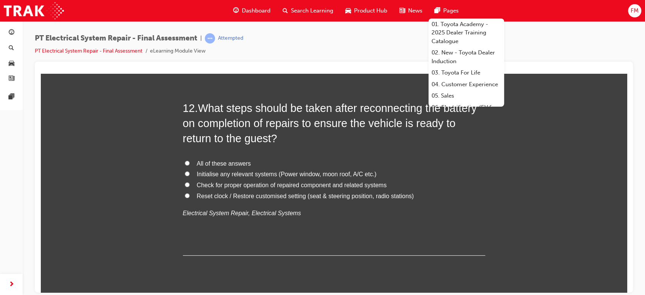
click at [221, 165] on span "All of these answers" at bounding box center [224, 163] width 54 height 6
click at [190, 165] on input "All of these answers" at bounding box center [187, 162] width 5 height 5
radio input "true"
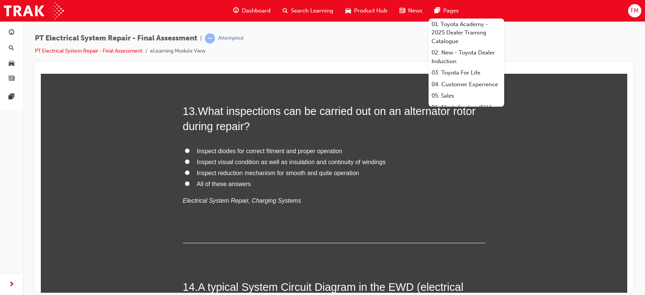
scroll to position [2165, 0]
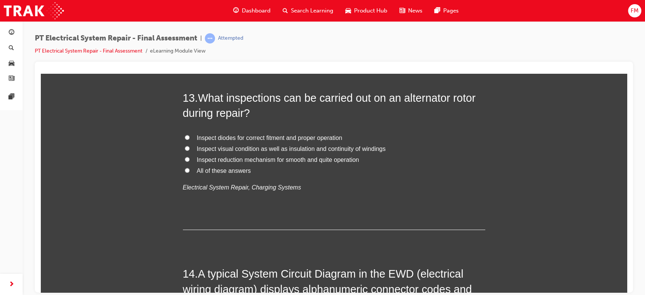
click at [210, 170] on span "All of these answers" at bounding box center [224, 170] width 54 height 6
click at [190, 170] on input "All of these answers" at bounding box center [187, 169] width 5 height 5
radio input "true"
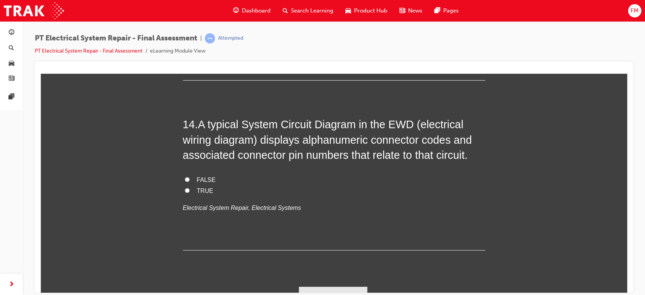
scroll to position [2316, 0]
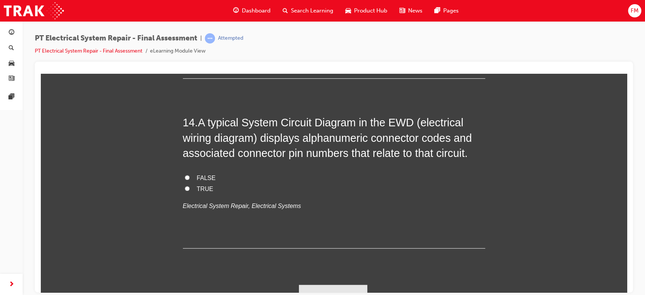
click at [204, 178] on span "FALSE" at bounding box center [206, 177] width 19 height 6
click at [190, 178] on input "FALSE" at bounding box center [187, 176] width 5 height 5
radio input "true"
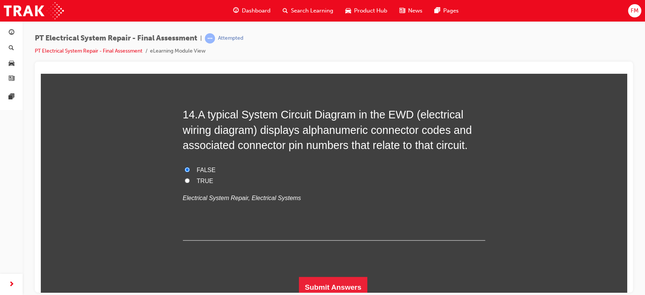
scroll to position [2329, 0]
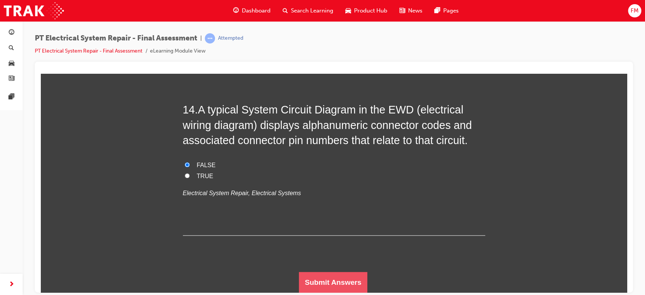
click at [352, 283] on button "Submit Answers" at bounding box center [333, 281] width 69 height 21
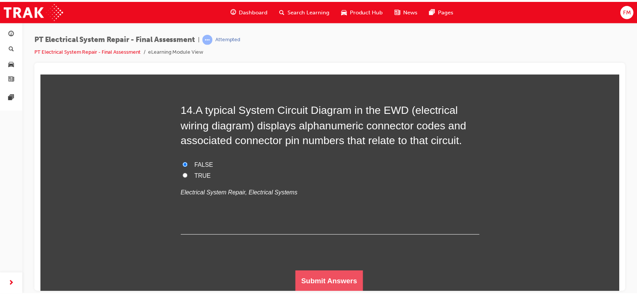
scroll to position [0, 0]
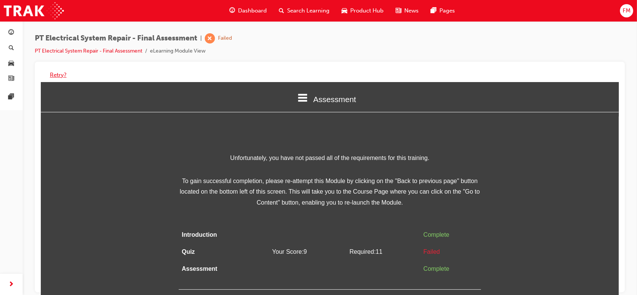
click at [51, 73] on button "Retry?" at bounding box center [58, 75] width 17 height 9
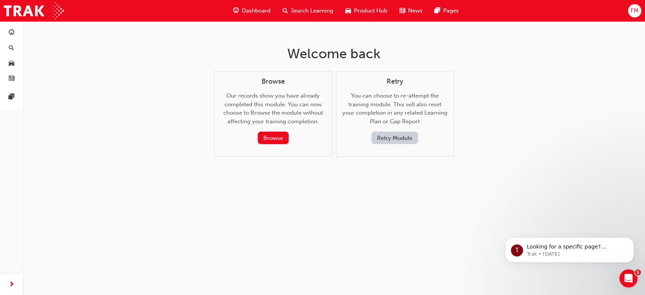
click at [392, 132] on button "Retry Module" at bounding box center [394, 137] width 46 height 12
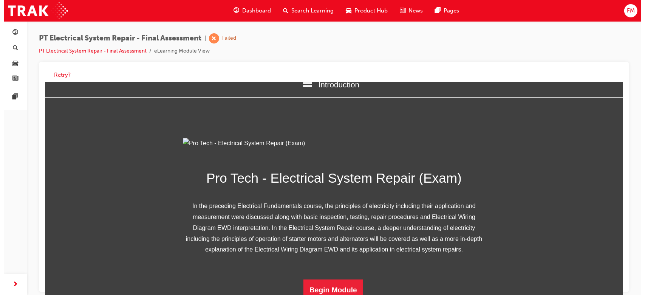
scroll to position [98, 0]
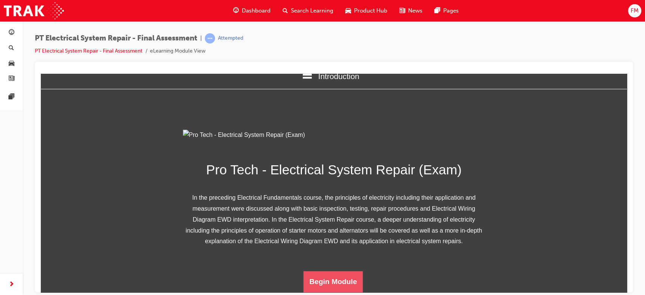
click at [340, 284] on button "Begin Module" at bounding box center [333, 280] width 60 height 21
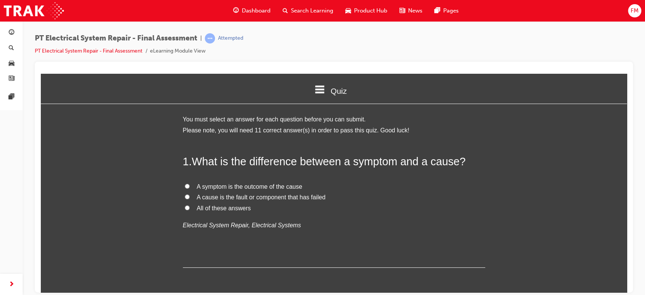
click at [191, 208] on label "All of these answers" at bounding box center [334, 207] width 302 height 11
click at [190, 208] on input "All of these answers" at bounding box center [187, 207] width 5 height 5
radio input "true"
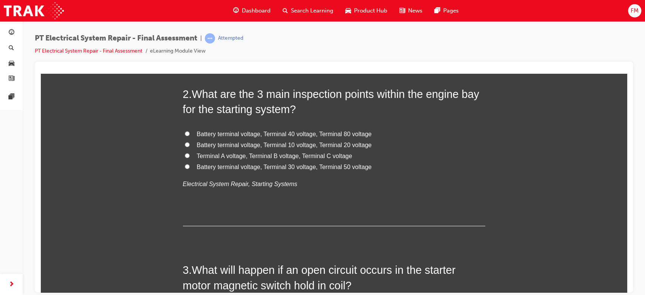
scroll to position [201, 0]
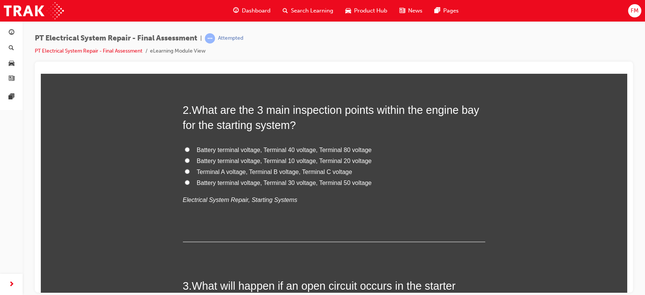
click at [280, 174] on span "Terminal A voltage, Terminal B voltage, Terminal C voltage" at bounding box center [274, 171] width 155 height 6
click at [190, 173] on input "Terminal A voltage, Terminal B voltage, Terminal C voltage" at bounding box center [187, 170] width 5 height 5
radio input "true"
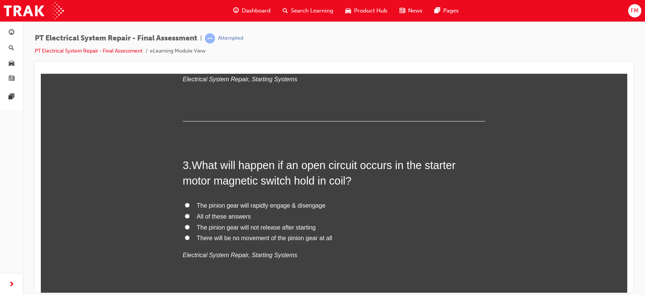
scroll to position [352, 0]
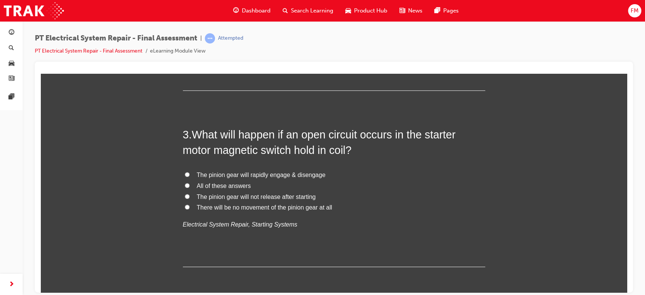
click at [253, 175] on span "The pinion gear will rapidly engage & disengage" at bounding box center [261, 174] width 129 height 6
click at [258, 175] on span "The pinion gear will rapidly engage & disengage" at bounding box center [261, 174] width 129 height 6
click at [190, 175] on input "The pinion gear will rapidly engage & disengage" at bounding box center [187, 173] width 5 height 5
radio input "true"
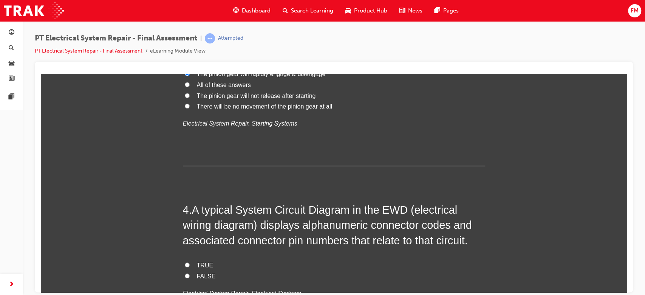
scroll to position [503, 0]
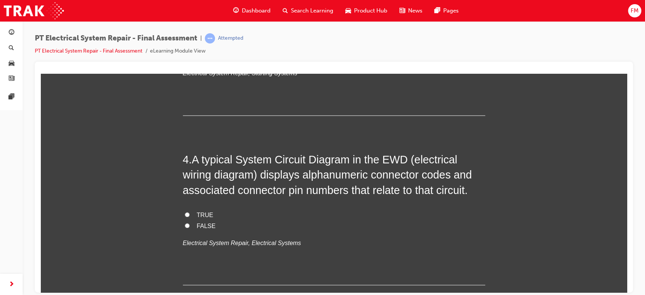
click at [205, 212] on span "TRUE" at bounding box center [205, 214] width 17 height 6
click at [190, 212] on input "TRUE" at bounding box center [187, 214] width 5 height 5
radio input "true"
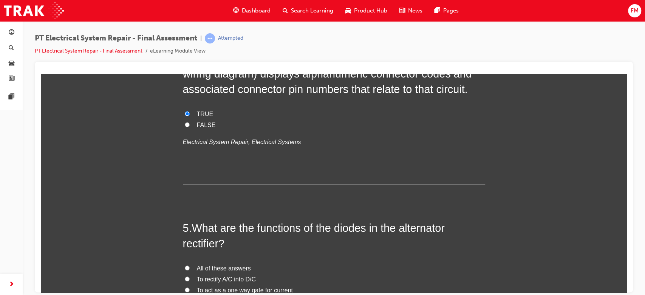
scroll to position [655, 0]
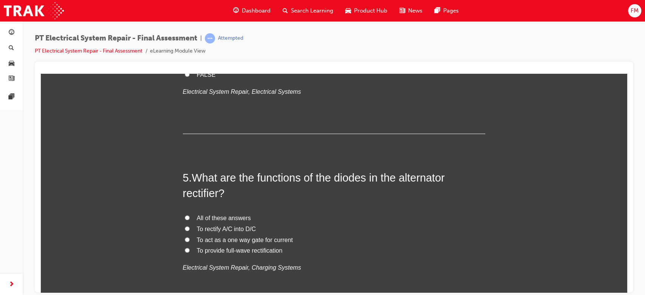
click at [185, 217] on input "All of these answers" at bounding box center [187, 217] width 5 height 5
radio input "true"
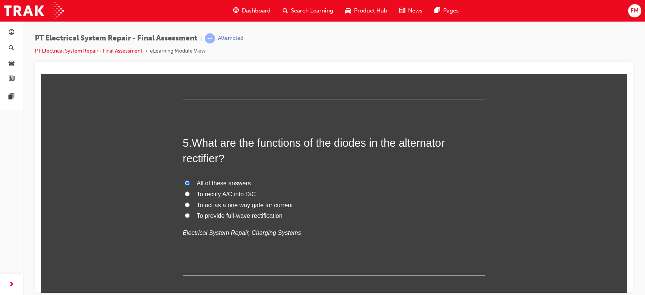
scroll to position [705, 0]
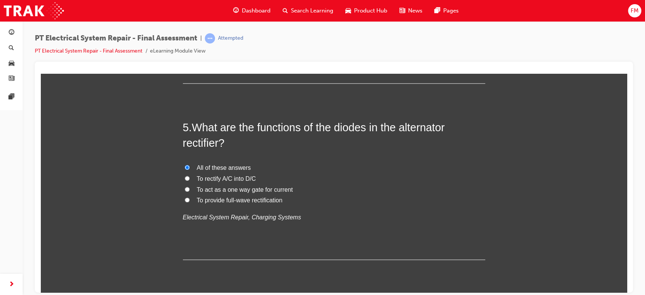
click at [221, 181] on span "To rectify A/C into D/C" at bounding box center [226, 178] width 59 height 6
click at [190, 180] on input "To rectify A/C into D/C" at bounding box center [187, 177] width 5 height 5
radio input "true"
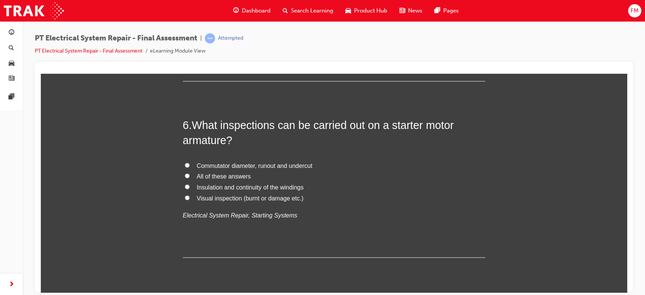
scroll to position [906, 0]
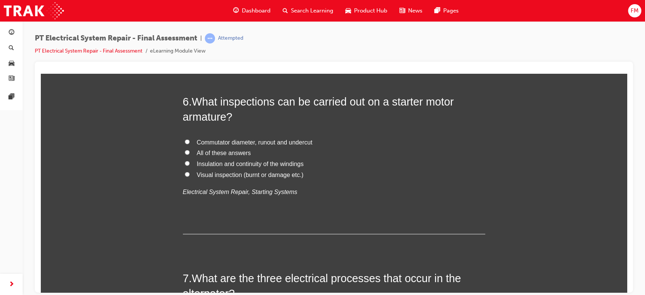
click at [209, 150] on span "All of these answers" at bounding box center [224, 152] width 54 height 6
click at [190, 150] on input "All of these answers" at bounding box center [187, 151] width 5 height 5
radio input "true"
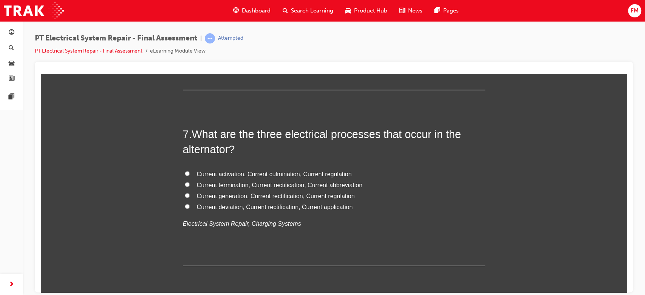
scroll to position [1058, 0]
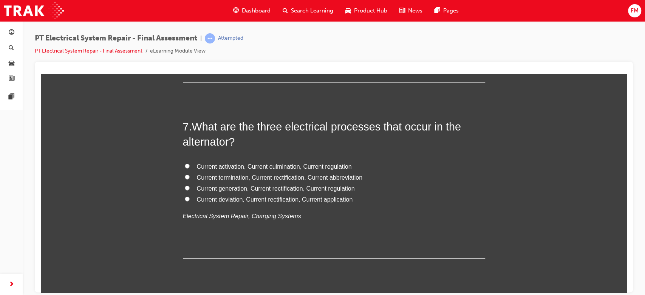
click at [281, 187] on span "Current generation, Current rectification, Current regulation" at bounding box center [276, 188] width 158 height 6
click at [190, 187] on input "Current generation, Current rectification, Current regulation" at bounding box center [187, 187] width 5 height 5
radio input "true"
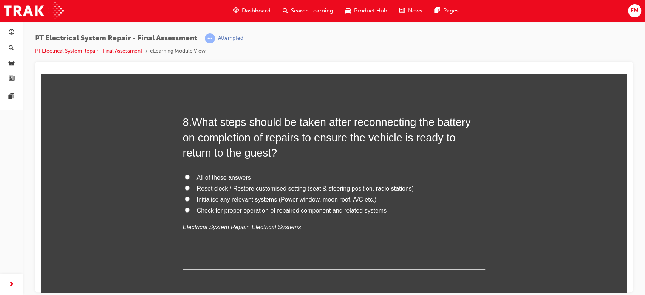
scroll to position [1259, 0]
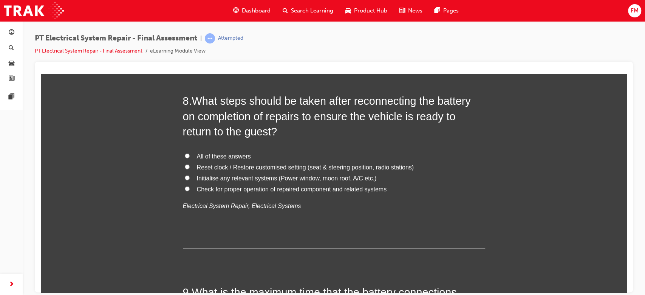
click at [220, 154] on span "All of these answers" at bounding box center [224, 156] width 54 height 6
click at [190, 154] on input "All of these answers" at bounding box center [187, 155] width 5 height 5
radio input "true"
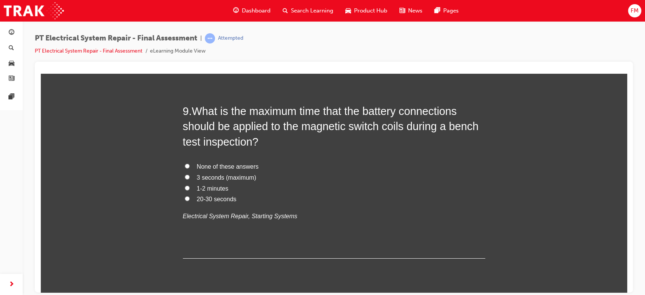
scroll to position [1460, 0]
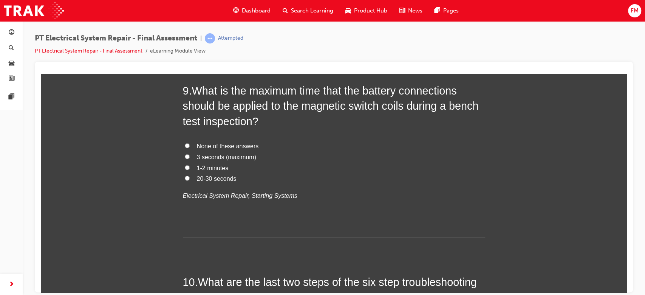
click at [208, 156] on span "3 seconds (maximum)" at bounding box center [226, 156] width 59 height 6
click at [190, 156] on input "3 seconds (maximum)" at bounding box center [187, 156] width 5 height 5
radio input "true"
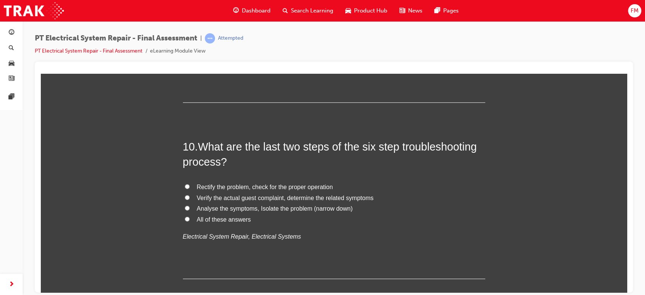
scroll to position [1611, 0]
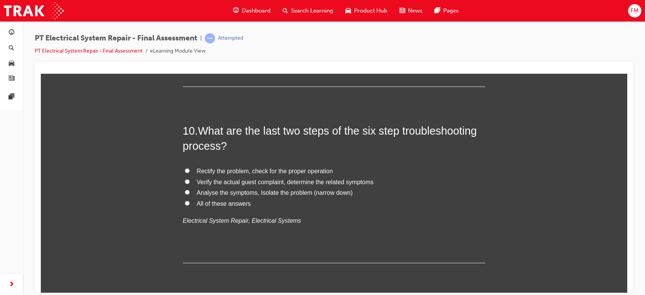
click at [210, 173] on span "Rectify the problem, check for the proper operation" at bounding box center [265, 170] width 136 height 6
click at [190, 173] on input "Rectify the problem, check for the proper operation" at bounding box center [187, 170] width 5 height 5
radio input "true"
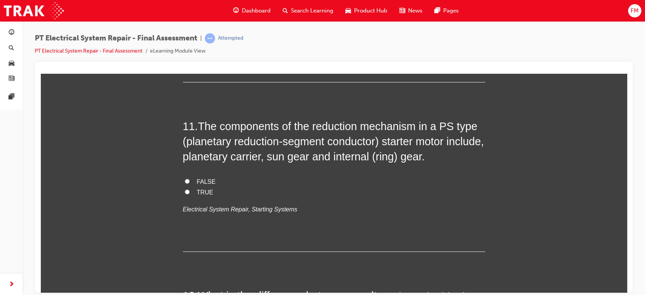
scroll to position [1813, 0]
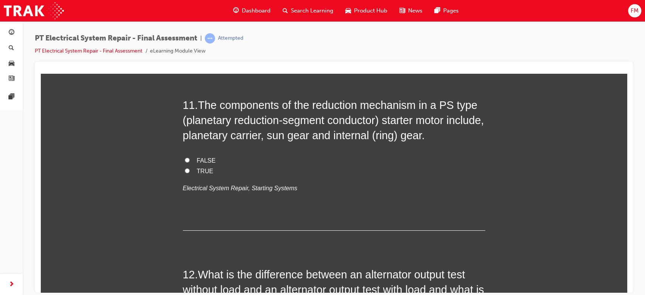
click at [208, 159] on span "FALSE" at bounding box center [206, 160] width 19 height 6
click at [190, 159] on input "FALSE" at bounding box center [187, 159] width 5 height 5
radio input "true"
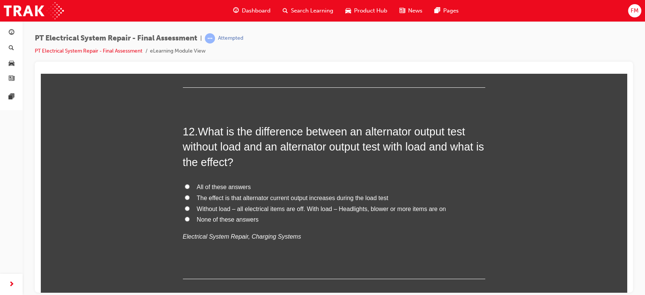
scroll to position [1964, 0]
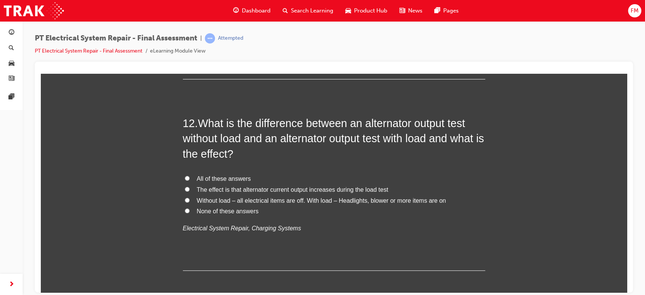
click at [253, 199] on span "Without load – all electrical items are off. With load – Headlights, blower or …" at bounding box center [321, 200] width 249 height 6
click at [190, 199] on input "Without load – all electrical items are off. With load – Headlights, blower or …" at bounding box center [187, 199] width 5 height 5
radio input "true"
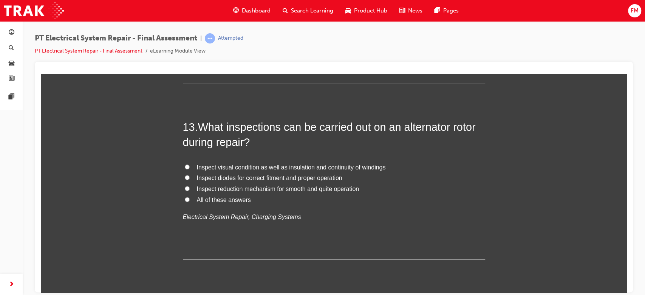
scroll to position [2165, 0]
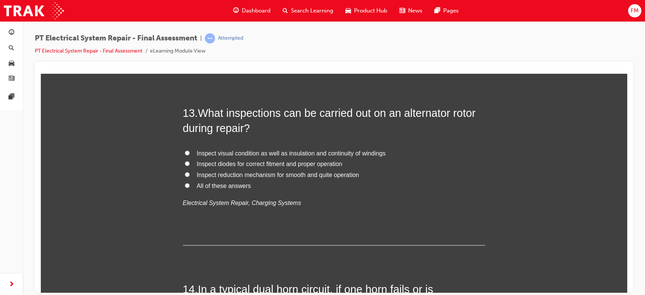
click at [233, 184] on span "All of these answers" at bounding box center [224, 185] width 54 height 6
click at [190, 184] on input "All of these answers" at bounding box center [187, 184] width 5 height 5
radio input "true"
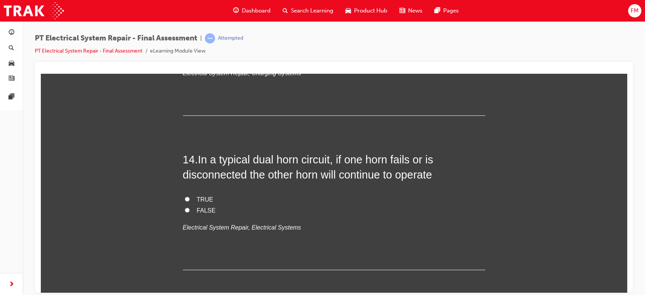
scroll to position [2316, 0]
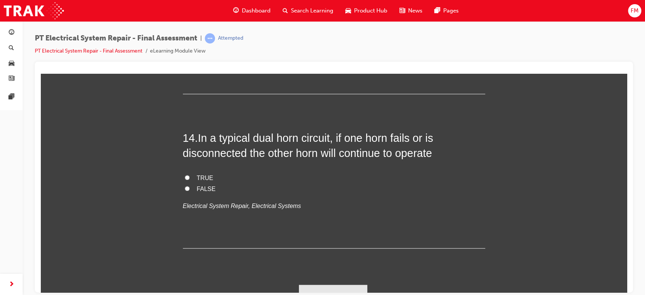
click at [199, 176] on span "TRUE" at bounding box center [205, 177] width 17 height 6
click at [190, 176] on input "TRUE" at bounding box center [187, 176] width 5 height 5
radio input "true"
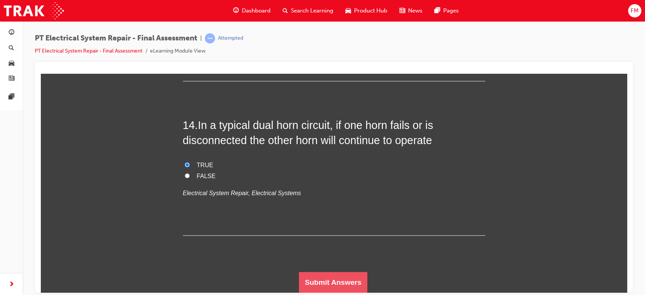
click at [354, 277] on button "Submit Answers" at bounding box center [333, 281] width 69 height 21
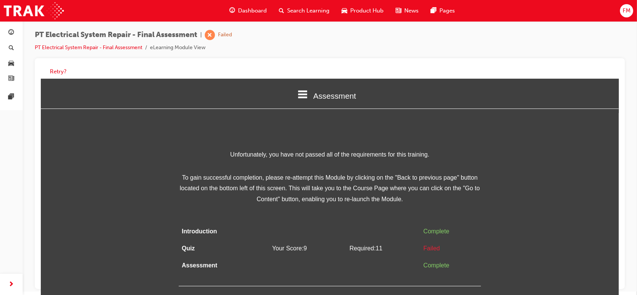
scroll to position [6, 0]
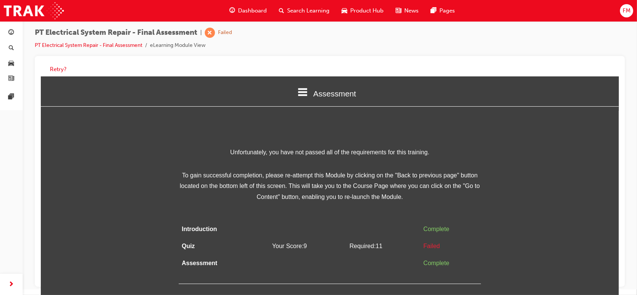
click at [423, 196] on span "To gain successful completion, please re-attempt this Module by clicking on the…" at bounding box center [329, 186] width 302 height 32
click at [60, 68] on button "Retry?" at bounding box center [58, 69] width 17 height 9
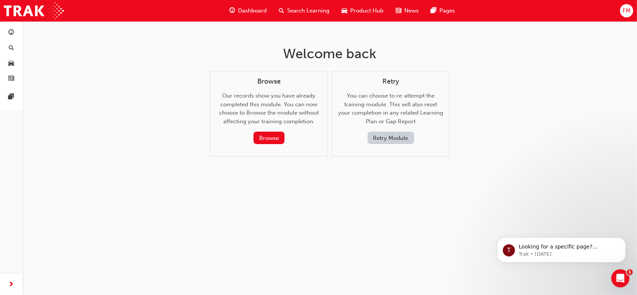
scroll to position [0, 0]
click at [399, 137] on button "Retry Module" at bounding box center [394, 137] width 46 height 12
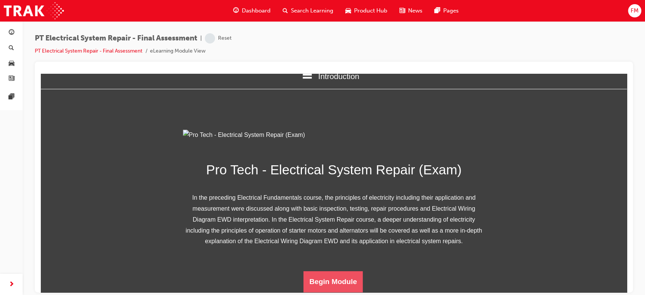
click at [306, 278] on button "Begin Module" at bounding box center [333, 280] width 60 height 21
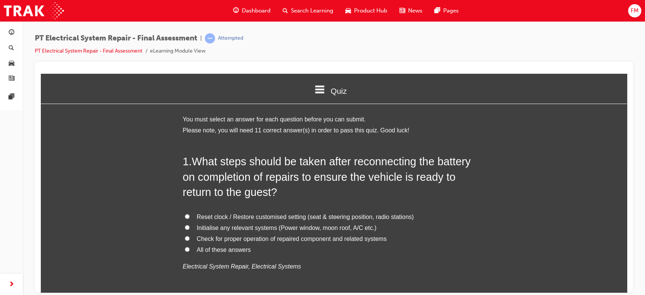
click at [229, 248] on span "All of these answers" at bounding box center [224, 249] width 54 height 6
click at [190, 248] on input "All of these answers" at bounding box center [187, 248] width 5 height 5
radio input "true"
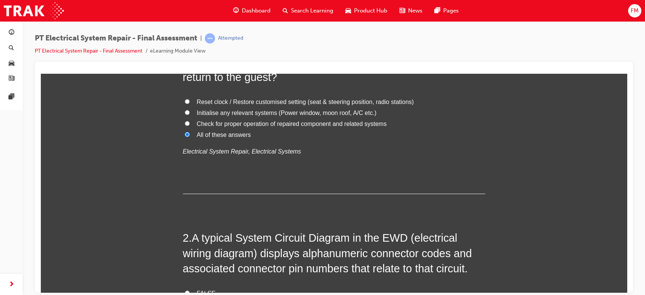
scroll to position [201, 0]
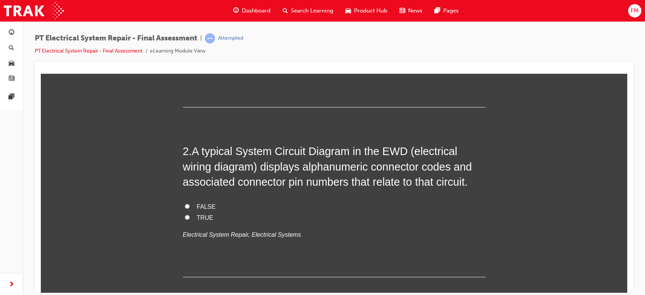
click at [200, 214] on span "TRUE" at bounding box center [205, 217] width 17 height 6
click at [190, 214] on input "TRUE" at bounding box center [187, 216] width 5 height 5
radio input "true"
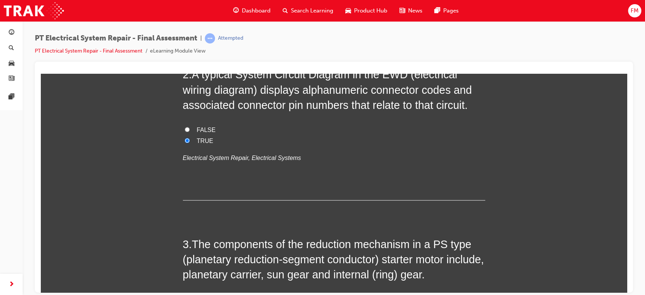
scroll to position [403, 0]
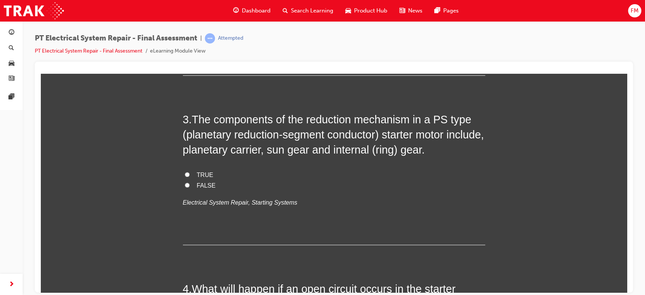
click at [203, 184] on span "FALSE" at bounding box center [206, 185] width 19 height 6
click at [190, 184] on input "FALSE" at bounding box center [187, 184] width 5 height 5
radio input "true"
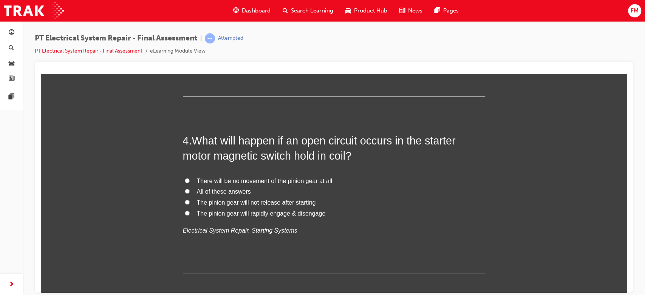
scroll to position [554, 0]
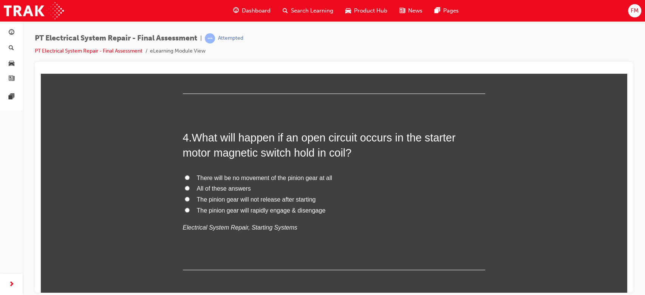
click at [254, 200] on span "The pinion gear will not release after starting" at bounding box center [256, 199] width 119 height 6
click at [190, 200] on input "The pinion gear will not release after starting" at bounding box center [187, 198] width 5 height 5
radio input "true"
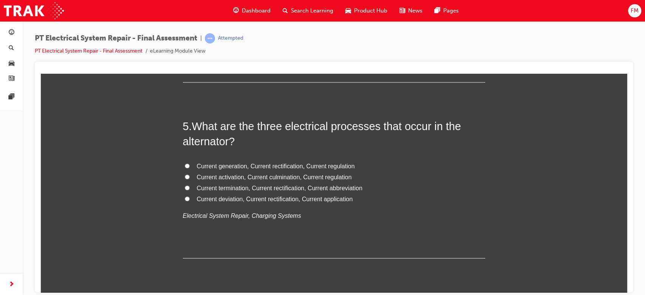
scroll to position [755, 0]
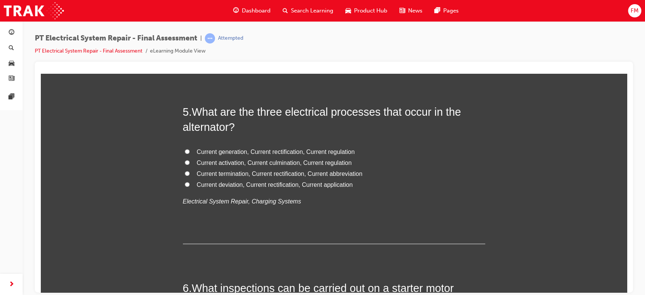
click at [232, 150] on span "Current generation, Current rectification, Current regulation" at bounding box center [276, 151] width 158 height 6
click at [190, 150] on input "Current generation, Current rectification, Current regulation" at bounding box center [187, 150] width 5 height 5
radio input "true"
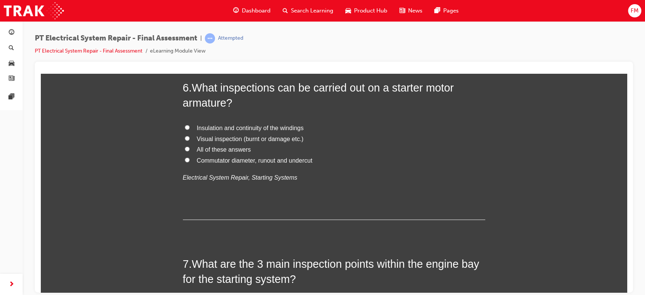
scroll to position [957, 0]
click at [227, 144] on span "All of these answers" at bounding box center [224, 147] width 54 height 6
click at [190, 145] on input "All of these answers" at bounding box center [187, 147] width 5 height 5
radio input "true"
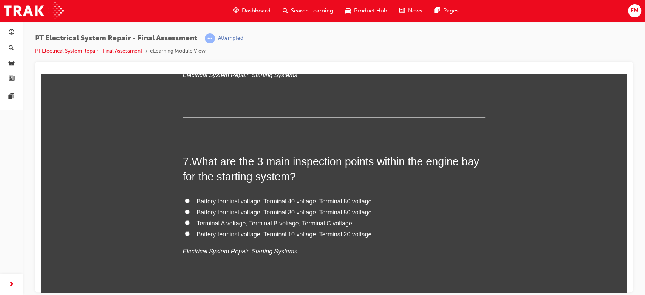
scroll to position [1108, 0]
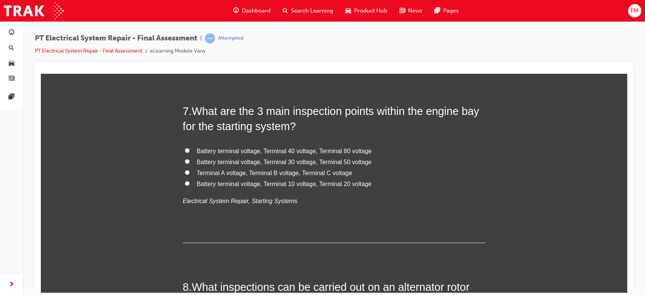
click at [288, 171] on span "Terminal A voltage, Terminal B voltage, Terminal C voltage" at bounding box center [274, 172] width 155 height 6
click at [190, 171] on input "Terminal A voltage, Terminal B voltage, Terminal C voltage" at bounding box center [187, 172] width 5 height 5
radio input "true"
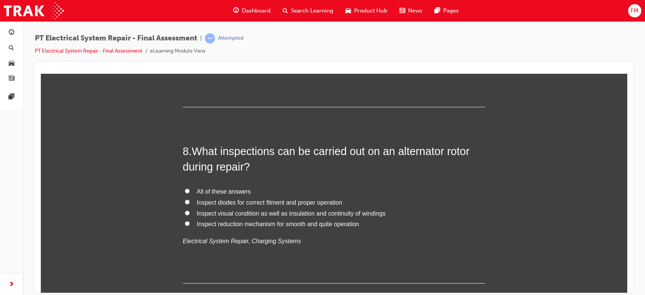
scroll to position [1259, 0]
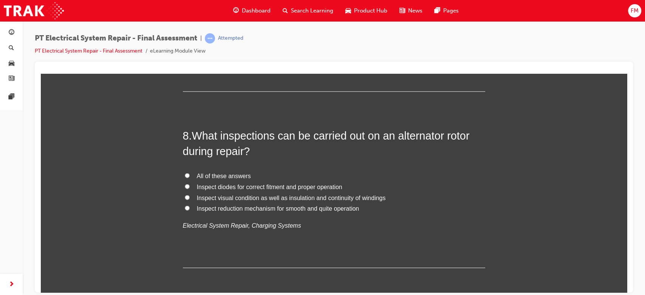
click at [245, 172] on span "All of these answers" at bounding box center [224, 175] width 54 height 6
click at [190, 173] on input "All of these answers" at bounding box center [187, 175] width 5 height 5
radio input "true"
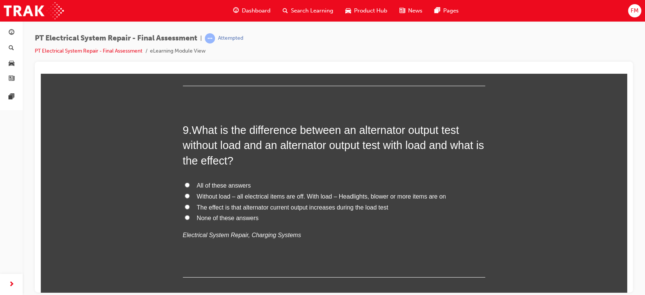
scroll to position [1460, 0]
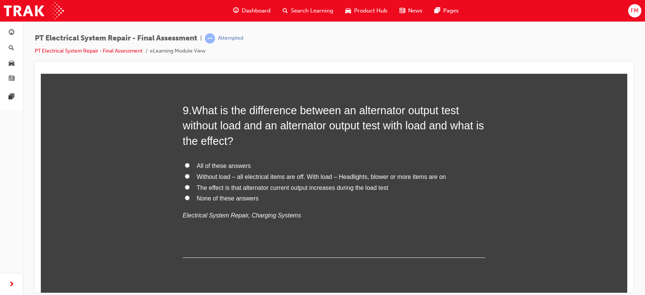
click at [305, 188] on span "The effect is that alternator current output increases during the load test" at bounding box center [292, 187] width 191 height 6
click at [190, 188] on input "The effect is that alternator current output increases during the load test" at bounding box center [187, 186] width 5 height 5
radio input "true"
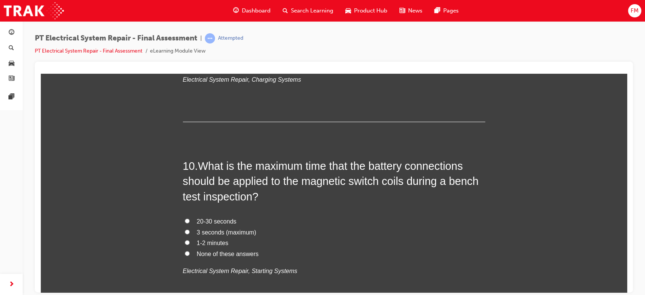
scroll to position [1611, 0]
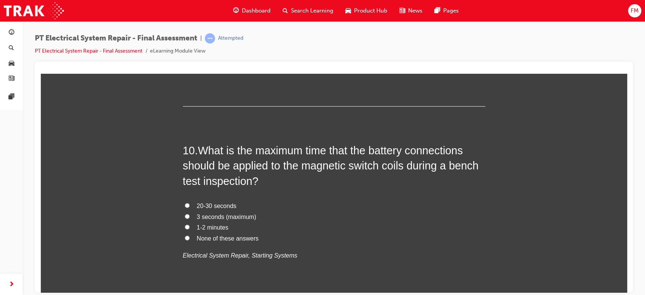
click at [222, 217] on span "3 seconds (maximum)" at bounding box center [226, 216] width 59 height 6
click at [190, 217] on input "3 seconds (maximum)" at bounding box center [187, 215] width 5 height 5
radio input "true"
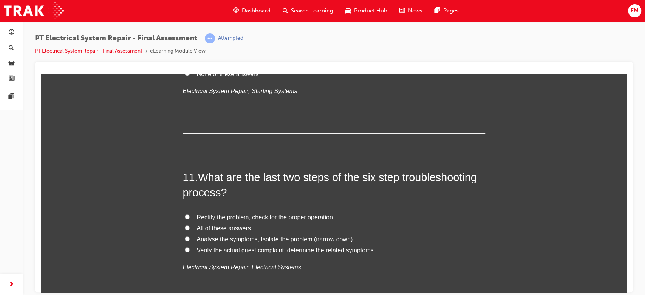
scroll to position [1813, 0]
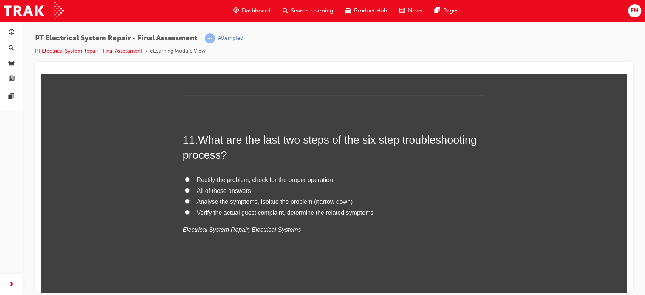
click at [236, 213] on span "Verify the actual guest complaint, determine the related symptoms" at bounding box center [285, 212] width 177 height 6
click at [190, 213] on input "Verify the actual guest complaint, determine the related symptoms" at bounding box center [187, 211] width 5 height 5
radio input "true"
click at [263, 177] on span "Rectify the problem, check for the proper operation" at bounding box center [265, 179] width 136 height 6
click at [190, 177] on input "Rectify the problem, check for the proper operation" at bounding box center [187, 178] width 5 height 5
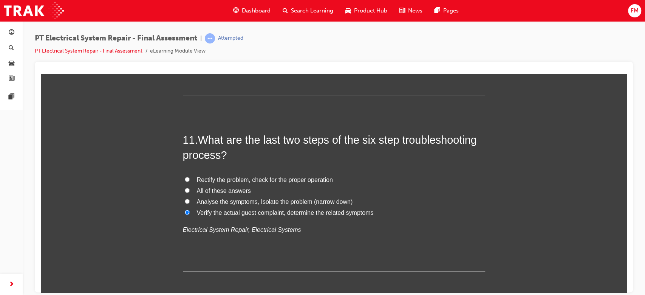
radio input "true"
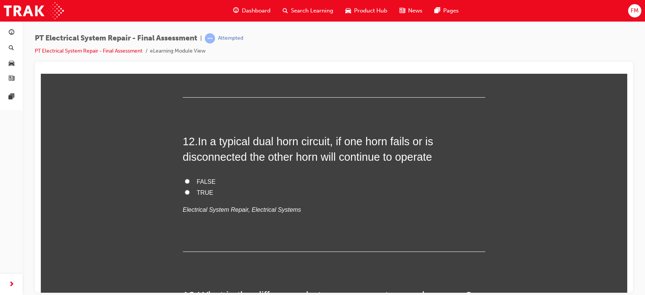
scroll to position [2014, 0]
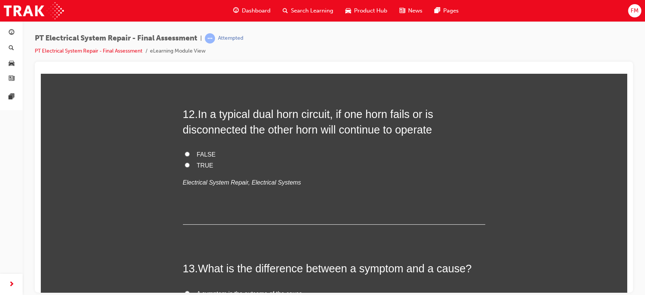
click at [205, 154] on span "FALSE" at bounding box center [206, 154] width 19 height 6
click at [190, 154] on input "FALSE" at bounding box center [187, 153] width 5 height 5
radio input "true"
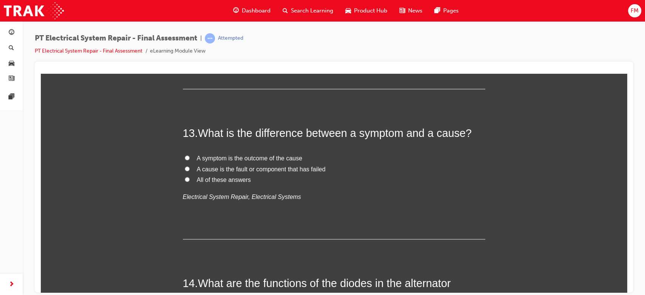
scroll to position [2165, 0]
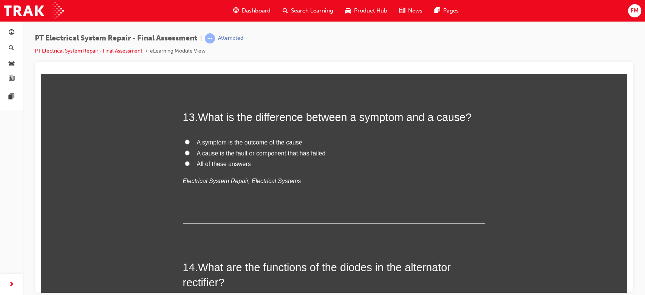
click at [219, 141] on span "A symptom is the outcome of the cause" at bounding box center [249, 142] width 105 height 6
click at [190, 141] on input "A symptom is the outcome of the cause" at bounding box center [187, 141] width 5 height 5
radio input "true"
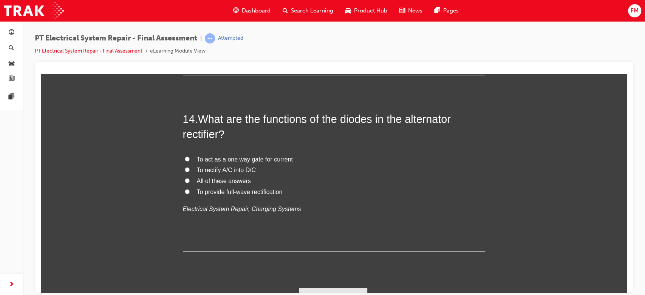
scroll to position [2316, 0]
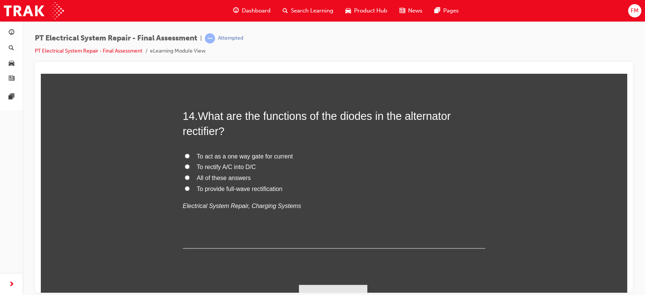
click at [236, 164] on span "To rectify A/C into D/C" at bounding box center [226, 166] width 59 height 6
click at [190, 164] on input "To rectify A/C into D/C" at bounding box center [187, 166] width 5 height 5
radio input "true"
click at [230, 175] on span "All of these answers" at bounding box center [224, 177] width 54 height 6
click at [190, 175] on input "All of these answers" at bounding box center [187, 176] width 5 height 5
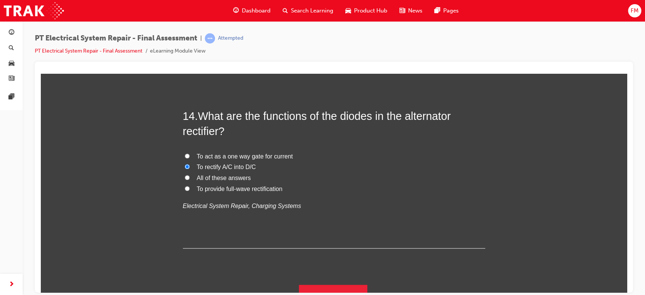
radio input "true"
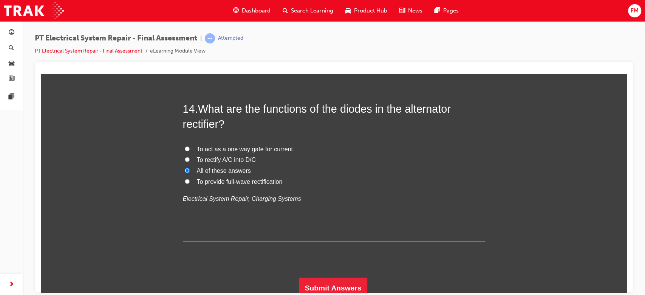
scroll to position [2329, 0]
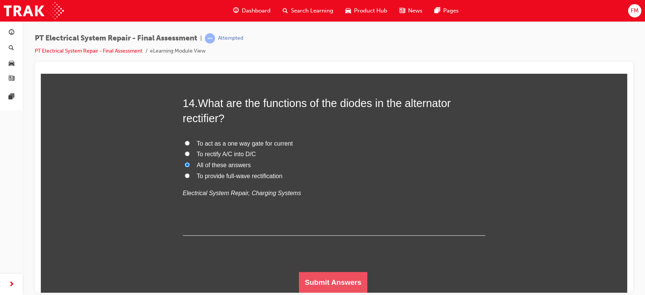
click at [326, 281] on button "Submit Answers" at bounding box center [333, 281] width 69 height 21
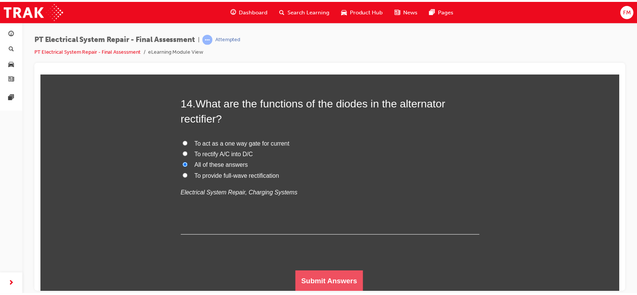
scroll to position [0, 0]
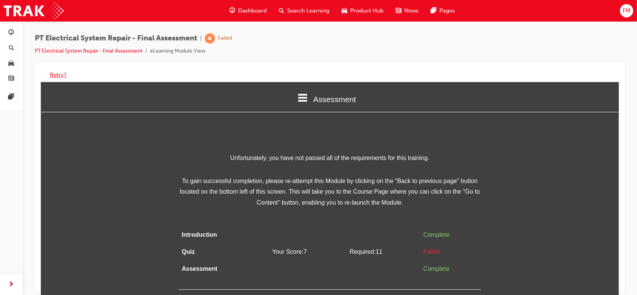
click at [57, 72] on button "Retry?" at bounding box center [58, 75] width 17 height 9
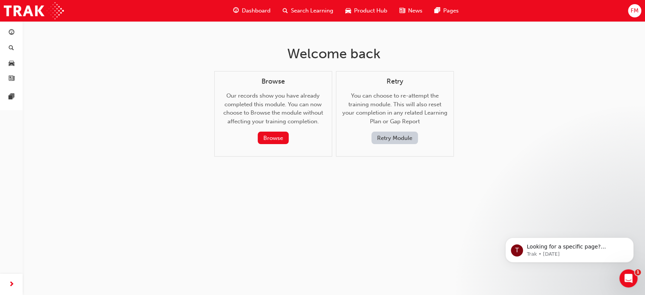
click at [391, 141] on button "Retry Module" at bounding box center [394, 137] width 46 height 12
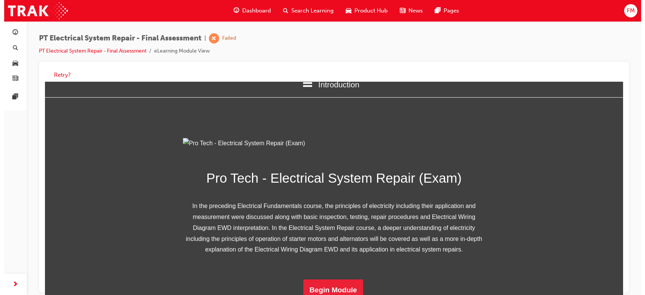
scroll to position [98, 0]
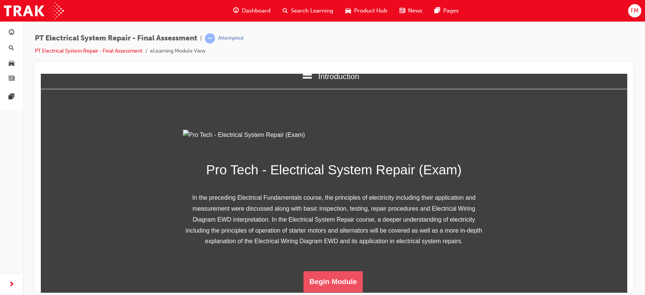
click at [325, 279] on button "Begin Module" at bounding box center [333, 280] width 60 height 21
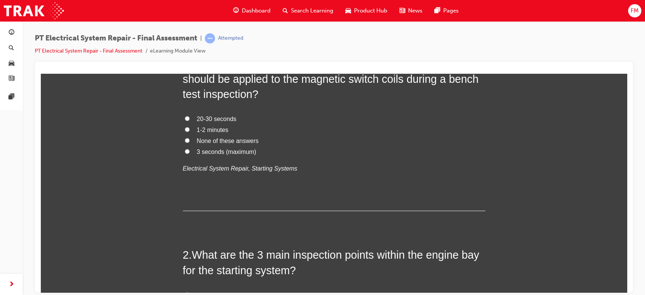
scroll to position [0, 0]
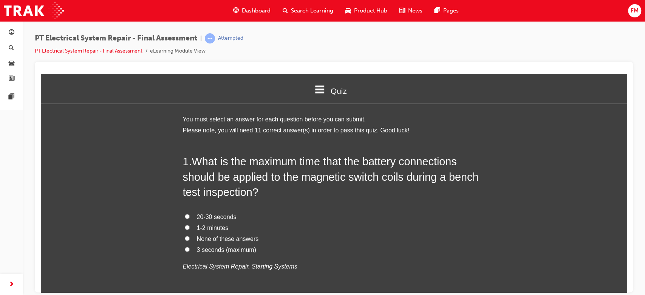
click at [210, 252] on span "3 seconds (maximum)" at bounding box center [226, 249] width 59 height 6
click at [190, 251] on input "3 seconds (maximum)" at bounding box center [187, 248] width 5 height 5
radio input "true"
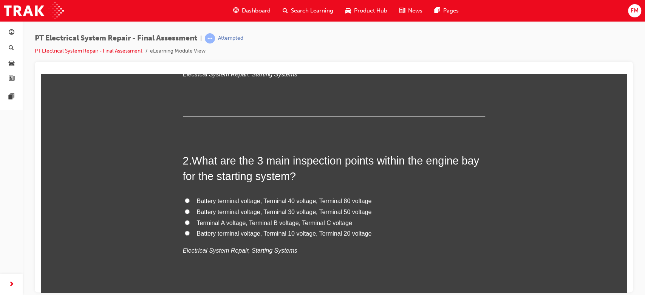
scroll to position [201, 0]
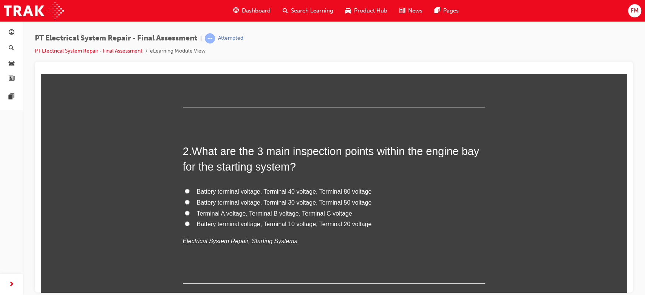
click at [311, 224] on span "Battery terminal voltage, Terminal 10 voltage, Terminal 20 voltage" at bounding box center [284, 223] width 175 height 6
click at [190, 224] on input "Battery terminal voltage, Terminal 10 voltage, Terminal 20 voltage" at bounding box center [187, 223] width 5 height 5
radio input "true"
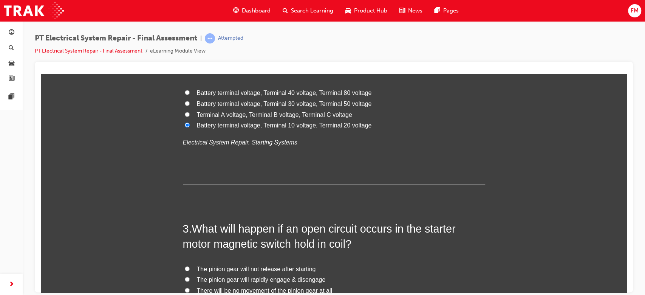
scroll to position [352, 0]
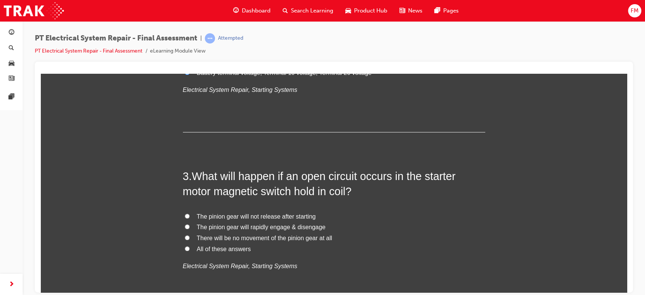
click at [251, 226] on span "The pinion gear will rapidly engage & disengage" at bounding box center [261, 226] width 129 height 6
click at [190, 226] on input "The pinion gear will rapidly engage & disengage" at bounding box center [187, 226] width 5 height 5
radio input "true"
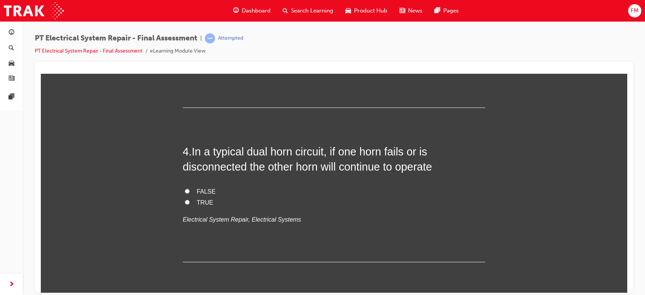
scroll to position [554, 0]
click at [207, 189] on span "FALSE" at bounding box center [206, 190] width 19 height 6
click at [190, 189] on input "FALSE" at bounding box center [187, 189] width 5 height 5
radio input "true"
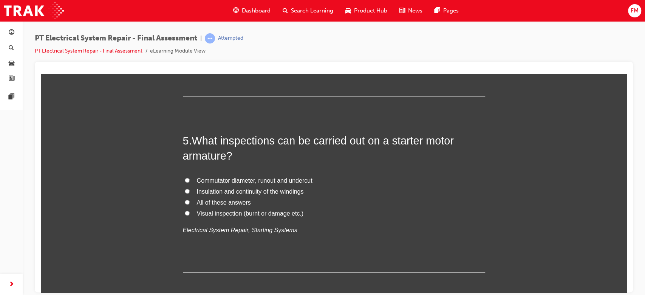
scroll to position [655, 0]
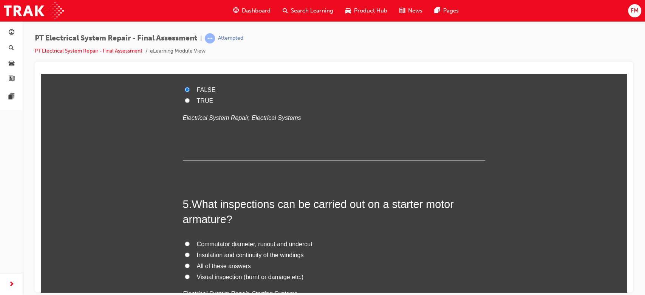
click at [205, 97] on span "TRUE" at bounding box center [205, 100] width 17 height 6
click at [190, 97] on input "TRUE" at bounding box center [187, 99] width 5 height 5
radio input "true"
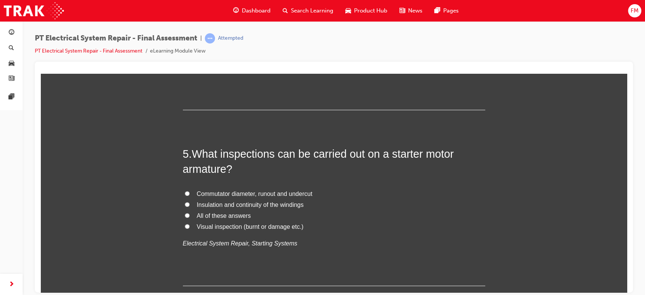
click at [213, 213] on span "All of these answers" at bounding box center [224, 215] width 54 height 6
click at [190, 213] on input "All of these answers" at bounding box center [187, 214] width 5 height 5
radio input "true"
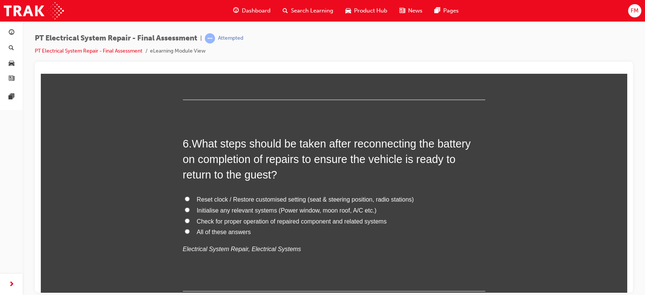
scroll to position [906, 0]
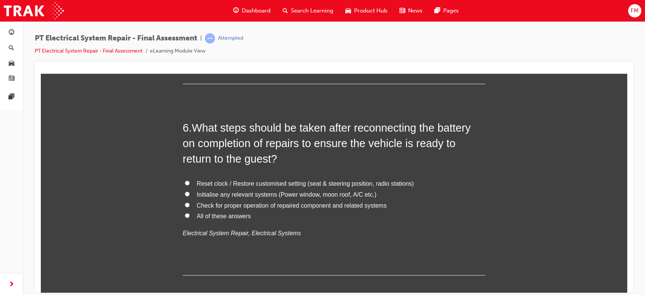
click at [225, 212] on span "All of these answers" at bounding box center [224, 215] width 54 height 6
click at [190, 212] on input "All of these answers" at bounding box center [187, 214] width 5 height 5
radio input "true"
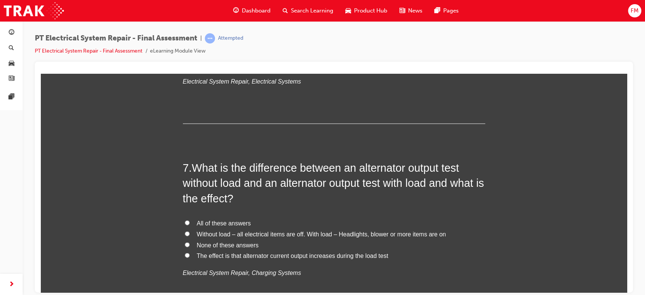
scroll to position [1108, 0]
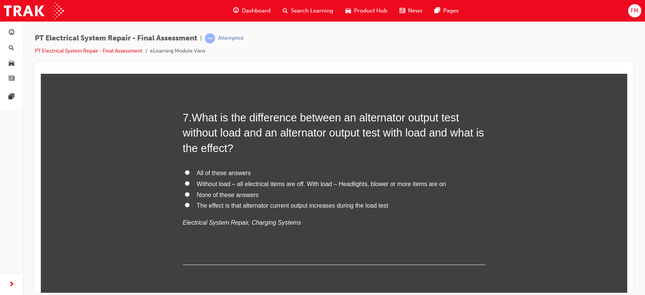
click at [229, 185] on span "Without load – all electrical items are off. With load – Headlights, blower or …" at bounding box center [321, 183] width 249 height 6
click at [190, 185] on input "Without load – all electrical items are off. With load – Headlights, blower or …" at bounding box center [187, 183] width 5 height 5
radio input "true"
click at [223, 206] on span "The effect is that alternator current output increases during the load test" at bounding box center [292, 205] width 191 height 6
click at [190, 206] on input "The effect is that alternator current output increases during the load test" at bounding box center [187, 204] width 5 height 5
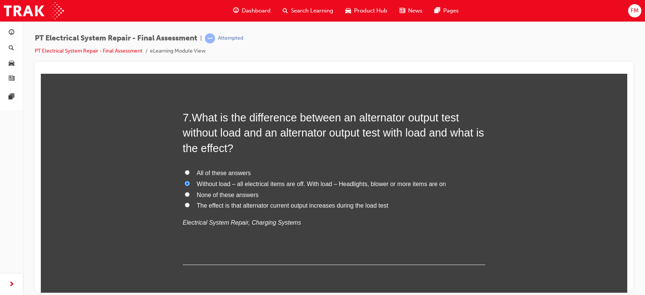
radio input "true"
click at [293, 205] on span "The effect is that alternator current output increases during the load test" at bounding box center [292, 205] width 191 height 6
click at [190, 205] on input "The effect is that alternator current output increases during the load test" at bounding box center [187, 204] width 5 height 5
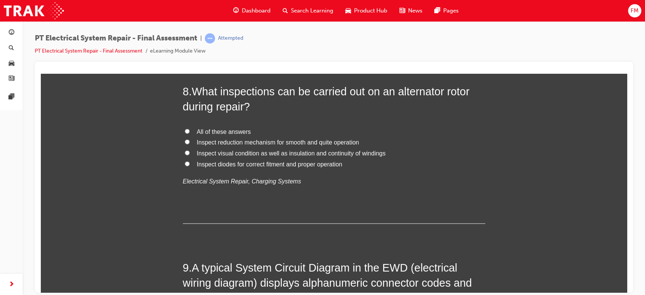
scroll to position [1309, 0]
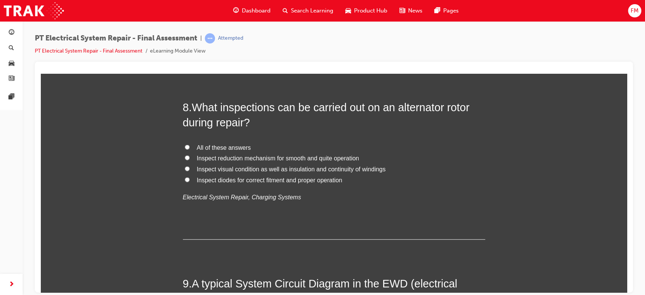
click at [244, 144] on span "All of these answers" at bounding box center [224, 147] width 54 height 6
click at [190, 144] on input "All of these answers" at bounding box center [187, 146] width 5 height 5
radio input "true"
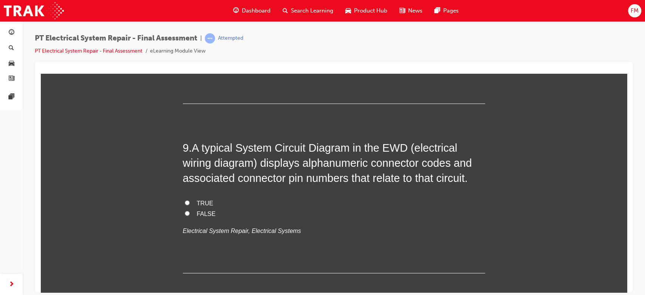
scroll to position [1460, 0]
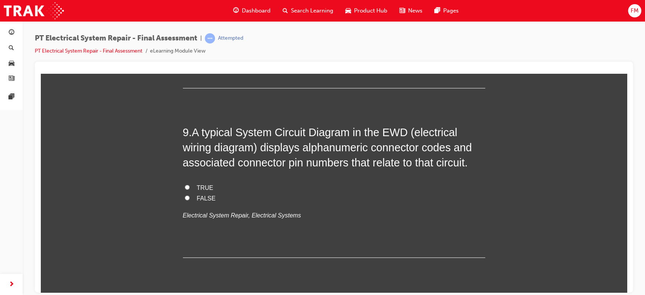
click at [197, 201] on span "FALSE" at bounding box center [206, 198] width 19 height 6
click at [190, 200] on input "FALSE" at bounding box center [187, 197] width 5 height 5
radio input "true"
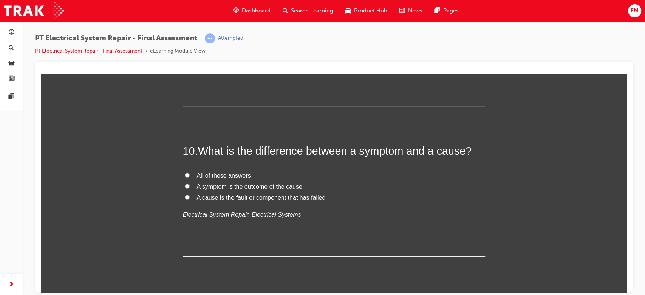
scroll to position [1611, 0]
click at [229, 174] on span "All of these answers" at bounding box center [224, 174] width 54 height 6
click at [190, 174] on input "All of these answers" at bounding box center [187, 174] width 5 height 5
radio input "true"
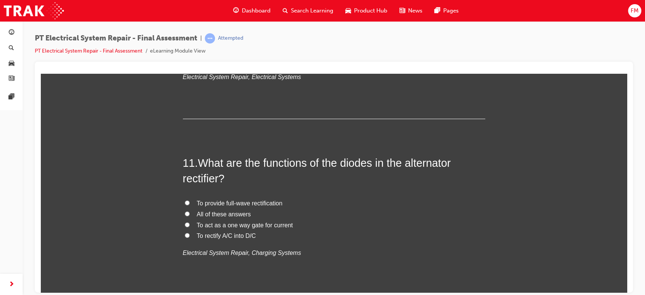
scroll to position [1762, 0]
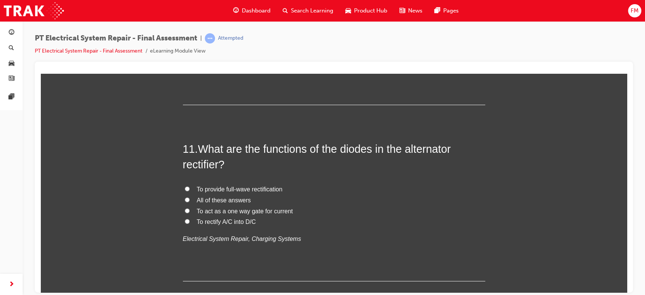
click at [236, 221] on span "To rectify A/C into D/C" at bounding box center [226, 221] width 59 height 6
click at [190, 221] on input "To rectify A/C into D/C" at bounding box center [187, 220] width 5 height 5
radio input "true"
click at [219, 199] on span "All of these answers" at bounding box center [224, 199] width 54 height 6
click at [190, 199] on input "All of these answers" at bounding box center [187, 199] width 5 height 5
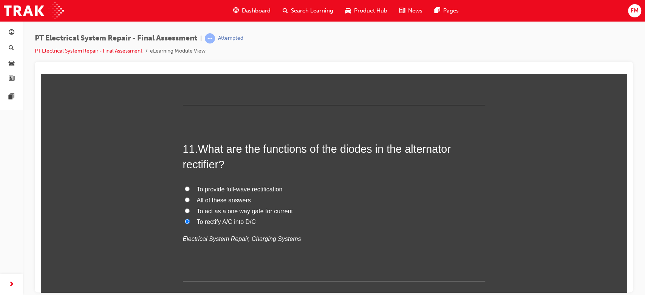
radio input "true"
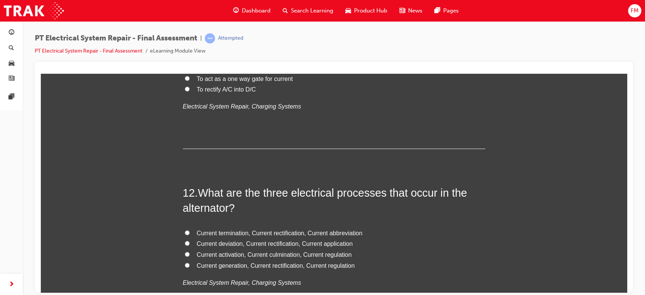
scroll to position [1913, 0]
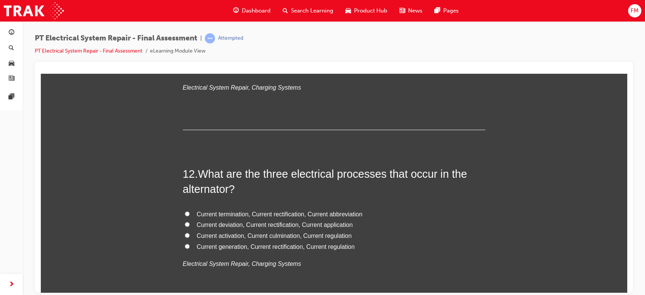
click at [320, 248] on span "Current generation, Current rectification, Current regulation" at bounding box center [276, 246] width 158 height 6
click at [190, 248] on input "Current generation, Current rectification, Current regulation" at bounding box center [187, 245] width 5 height 5
radio input "true"
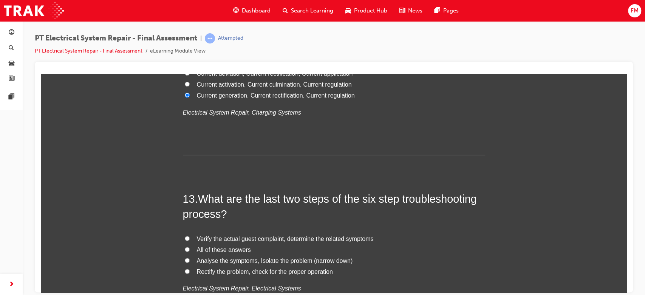
scroll to position [2115, 0]
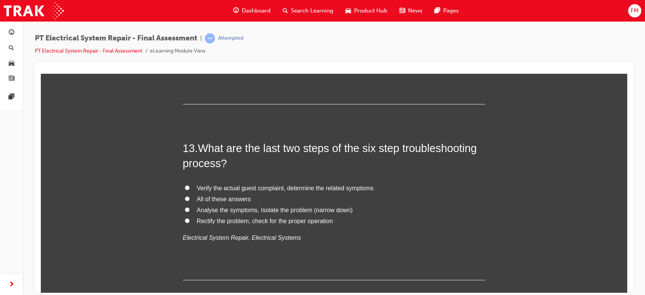
click at [278, 222] on span "Rectify the problem, check for the proper operation" at bounding box center [265, 220] width 136 height 6
click at [190, 222] on input "Rectify the problem, check for the proper operation" at bounding box center [187, 220] width 5 height 5
radio input "true"
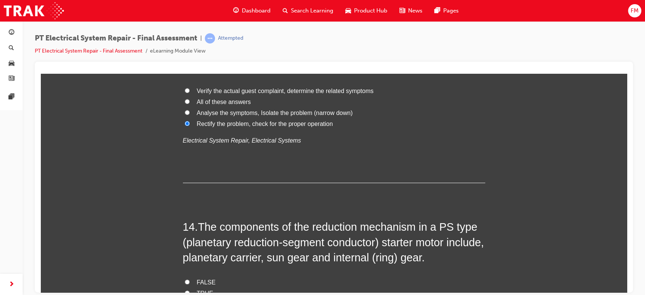
scroll to position [2266, 0]
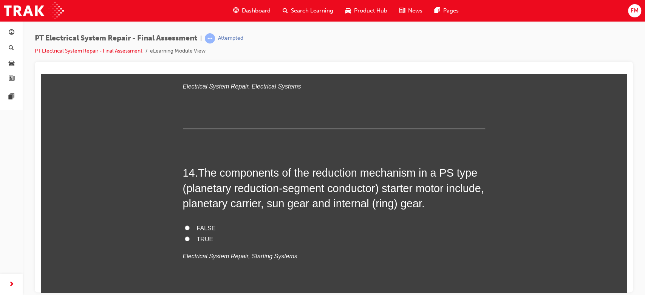
click at [199, 236] on span "TRUE" at bounding box center [205, 238] width 17 height 6
click at [190, 236] on input "TRUE" at bounding box center [187, 238] width 5 height 5
radio input "true"
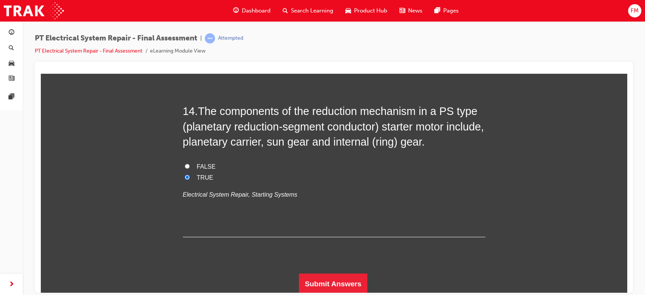
scroll to position [2329, 0]
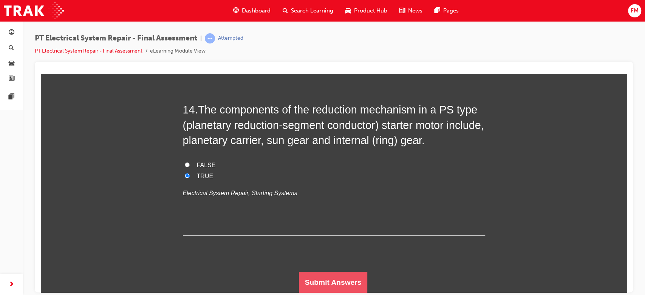
click at [324, 276] on button "Submit Answers" at bounding box center [333, 281] width 69 height 21
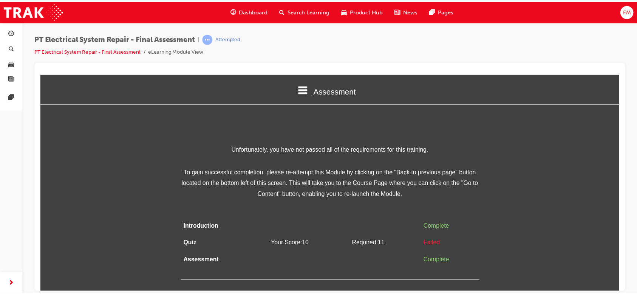
scroll to position [0, 0]
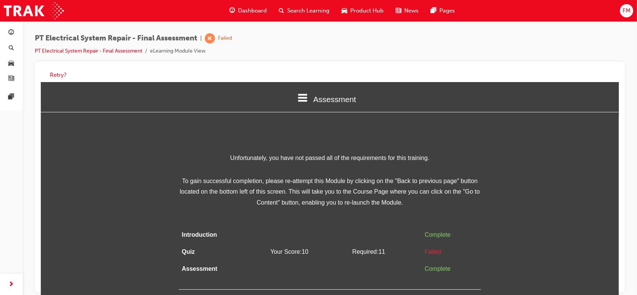
click at [635, 9] on div "Dashboard Search Learning Product Hub News Pages FM" at bounding box center [318, 11] width 637 height 22
click at [633, 9] on div "FM" at bounding box center [626, 10] width 13 height 13
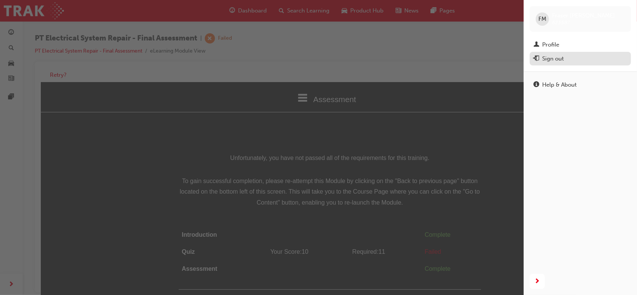
click at [568, 59] on div "Sign out" at bounding box center [580, 58] width 94 height 9
